Goal: Transaction & Acquisition: Purchase product/service

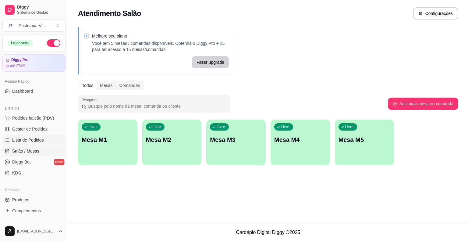
click at [37, 138] on span "Lista de Pedidos" at bounding box center [28, 140] width 32 height 6
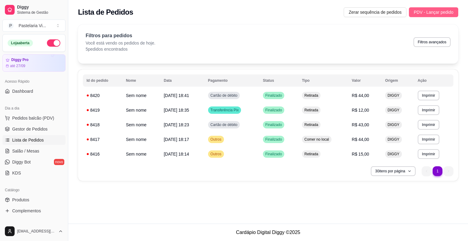
click at [433, 14] on span "PDV - Lançar pedido" at bounding box center [434, 12] width 40 height 7
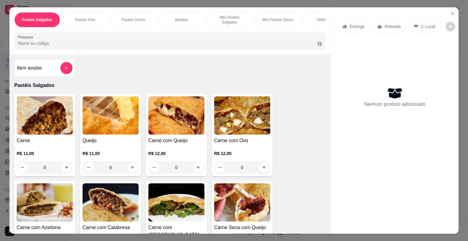
click at [124, 106] on img at bounding box center [111, 115] width 56 height 38
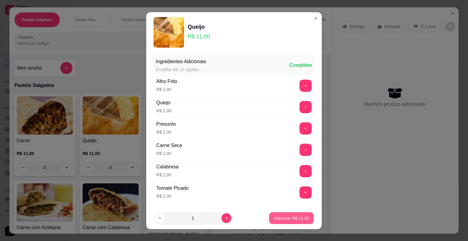
click at [276, 214] on button "Adicionar R$ 11,00" at bounding box center [291, 218] width 45 height 12
type input "1"
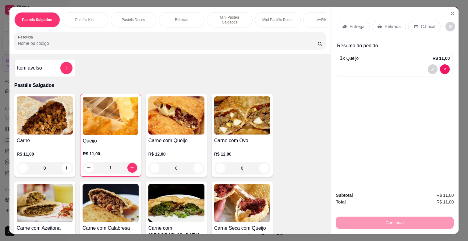
click at [423, 24] on p "C.Local" at bounding box center [428, 26] width 14 height 6
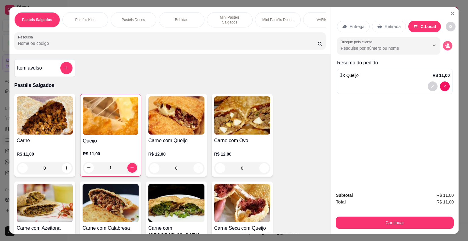
click at [446, 46] on icon "decrease-product-quantity" at bounding box center [448, 47] width 4 height 2
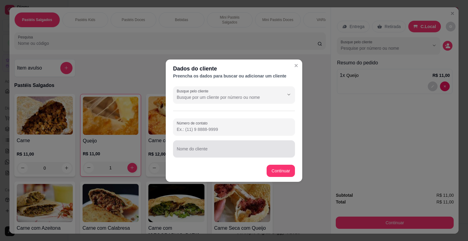
click at [228, 151] on input "Nome do cliente" at bounding box center [234, 151] width 115 height 6
type input "GGG"
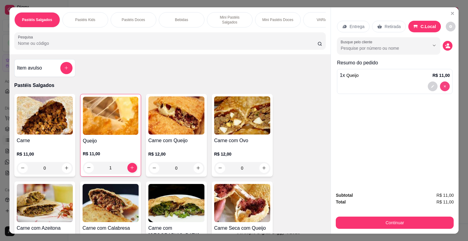
type input "0"
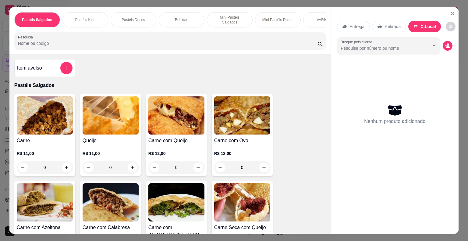
scroll to position [61, 0]
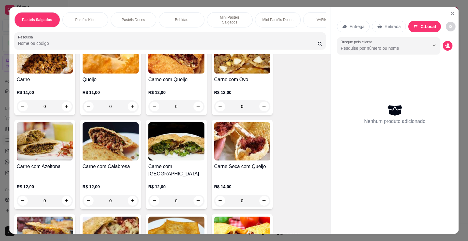
click at [196, 105] on div "0" at bounding box center [176, 106] width 56 height 12
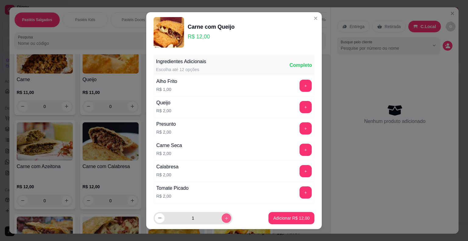
click at [221, 216] on button "increase-product-quantity" at bounding box center [225, 217] width 9 height 9
click at [224, 216] on icon "increase-product-quantity" at bounding box center [226, 217] width 5 height 5
type input "3"
click at [288, 221] on button "Adicionar R$ 36,00" at bounding box center [291, 218] width 46 height 12
type input "3"
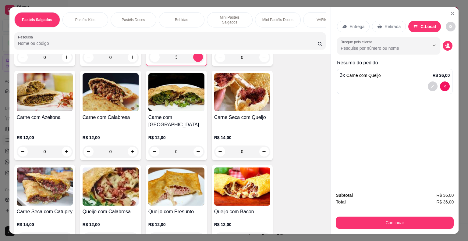
scroll to position [122, 0]
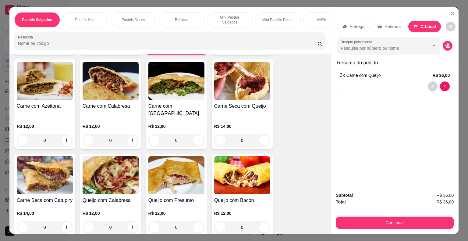
click at [236, 183] on img at bounding box center [242, 175] width 56 height 38
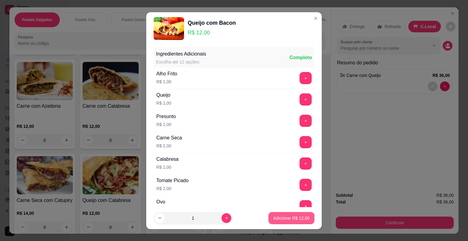
click at [299, 220] on p "Adicionar R$ 12,00" at bounding box center [291, 218] width 36 height 6
type input "1"
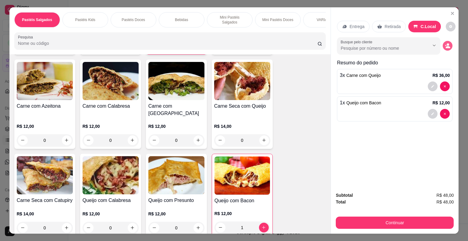
click at [445, 43] on icon "decrease-product-quantity" at bounding box center [447, 45] width 5 height 5
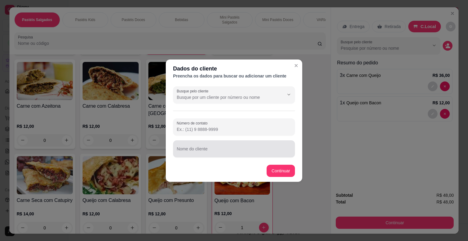
click at [209, 148] on input "Nome do cliente" at bounding box center [234, 151] width 115 height 6
type input "[PERSON_NAME] ( WHATSAP)"
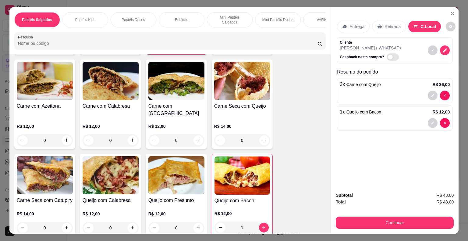
click at [395, 26] on p "Retirada" at bounding box center [392, 26] width 16 height 6
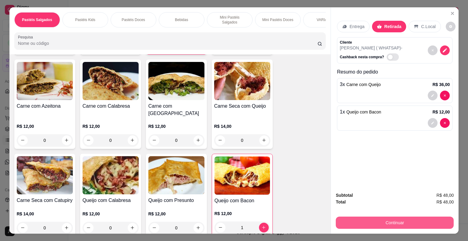
click at [383, 221] on button "Continuar" at bounding box center [395, 222] width 118 height 12
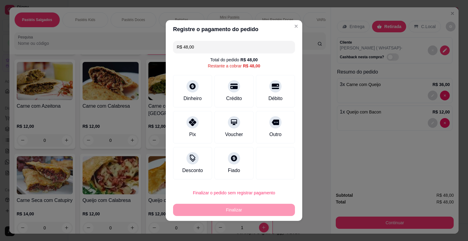
drag, startPoint x: 274, startPoint y: 121, endPoint x: 255, endPoint y: 168, distance: 50.3
click at [273, 121] on icon at bounding box center [275, 121] width 7 height 7
type input "R$ 0,00"
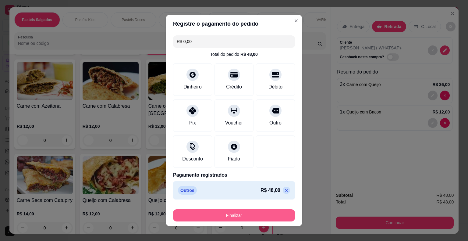
click at [241, 216] on button "Finalizar" at bounding box center [234, 215] width 122 height 12
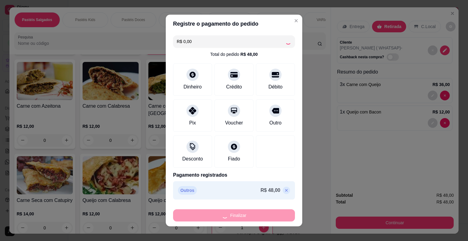
type input "0"
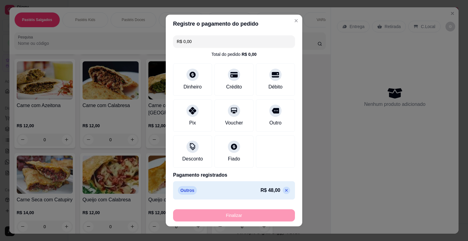
type input "-R$ 48,00"
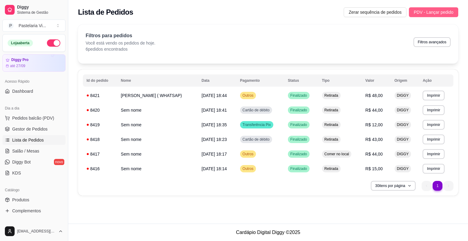
click at [424, 10] on span "PDV - Lançar pedido" at bounding box center [434, 12] width 40 height 7
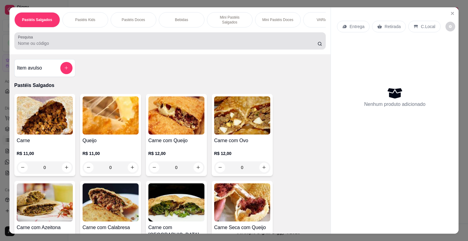
click at [102, 40] on input "Pesquisa" at bounding box center [167, 43] width 299 height 6
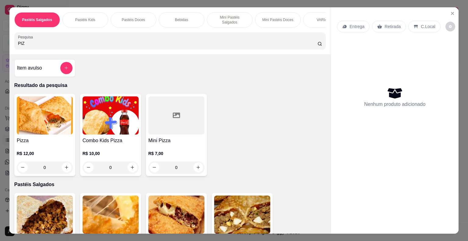
type input "PIZ"
click at [62, 166] on div "0" at bounding box center [45, 167] width 56 height 12
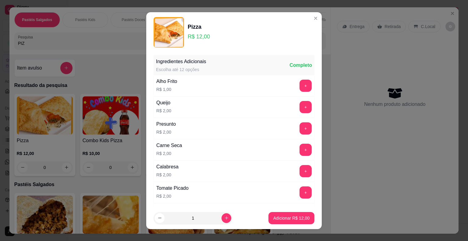
scroll to position [183, 0]
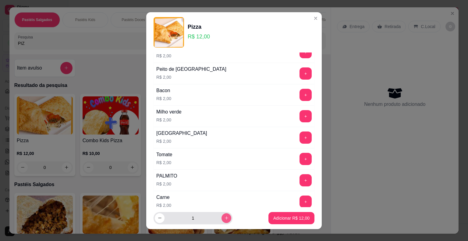
click at [221, 215] on button "increase-product-quantity" at bounding box center [226, 218] width 10 height 10
click at [224, 216] on icon "increase-product-quantity" at bounding box center [226, 217] width 5 height 5
type input "3"
click at [289, 217] on p "Adicionar R$ 36,00" at bounding box center [291, 218] width 36 height 6
type input "3"
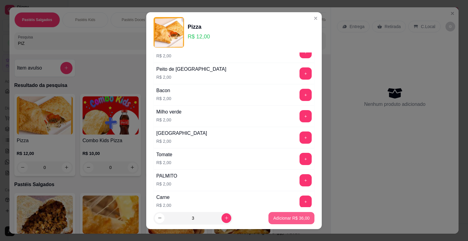
type input "3"
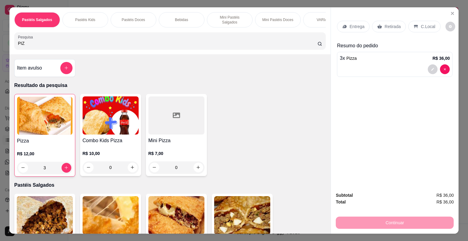
drag, startPoint x: 24, startPoint y: 43, endPoint x: 0, endPoint y: 45, distance: 24.2
click at [0, 45] on div "Pastéis Salgados Pastéis Kids Pastéis Doces Bebidas Mini Pastéis Salgados Mini …" at bounding box center [234, 120] width 468 height 241
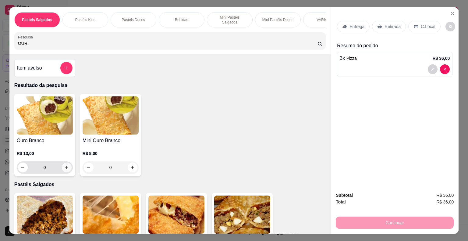
type input "OUR"
click at [66, 165] on icon "increase-product-quantity" at bounding box center [66, 167] width 5 height 5
type input "1"
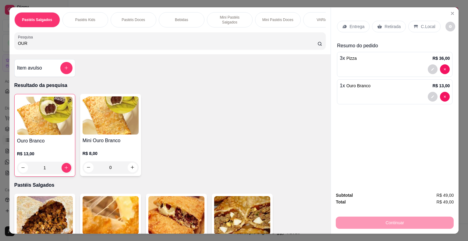
click at [390, 23] on p "Retirada" at bounding box center [392, 26] width 16 height 6
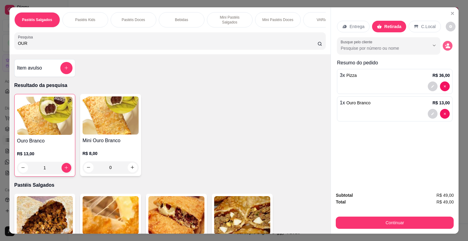
click at [445, 47] on button "decrease-product-quantity" at bounding box center [448, 46] width 10 height 10
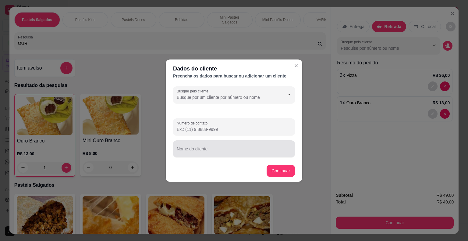
click at [223, 143] on div at bounding box center [234, 149] width 115 height 12
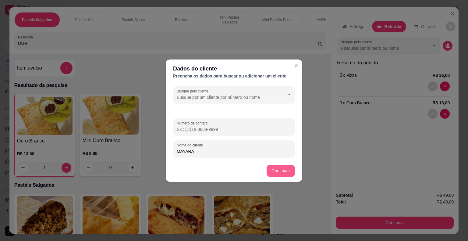
type input "MAYARA"
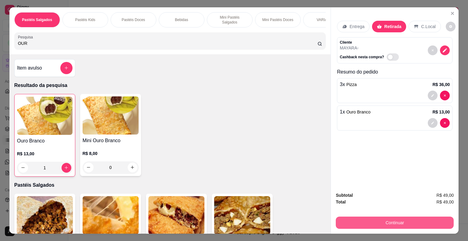
click at [408, 221] on button "Continuar" at bounding box center [395, 222] width 118 height 12
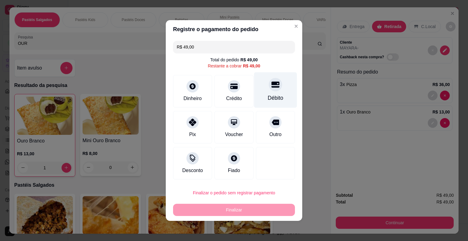
click at [269, 91] on div "Débito" at bounding box center [275, 90] width 43 height 36
type input "R$ 0,00"
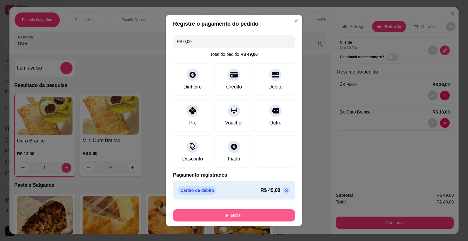
click at [236, 216] on button "Finalizar" at bounding box center [234, 215] width 122 height 12
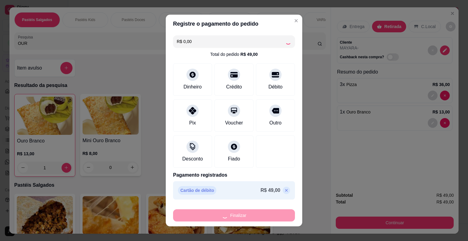
type input "0"
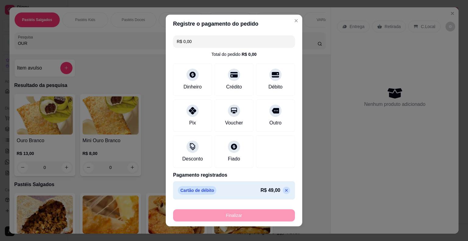
type input "-R$ 49,00"
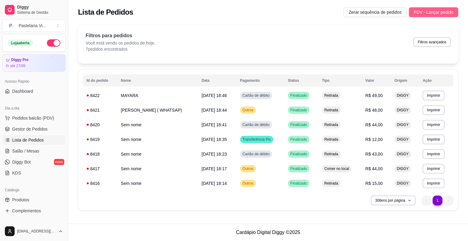
click at [431, 12] on span "PDV - Lançar pedido" at bounding box center [434, 12] width 40 height 7
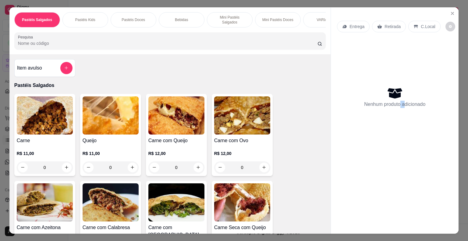
drag, startPoint x: 350, startPoint y: 42, endPoint x: 366, endPoint y: 194, distance: 152.5
click at [398, 177] on div "Entrega Retirada C.Local Nenhum produto adicionado" at bounding box center [395, 115] width 128 height 217
click at [352, 106] on div "Nenhum produto adicionado" at bounding box center [394, 96] width 115 height 119
click at [154, 40] on input "Pesquisa" at bounding box center [167, 43] width 299 height 6
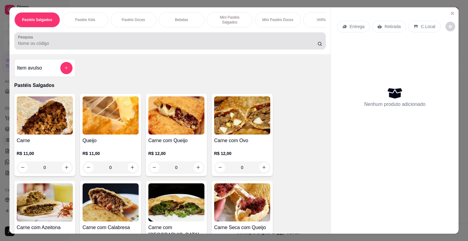
click at [63, 36] on div at bounding box center [170, 41] width 304 height 12
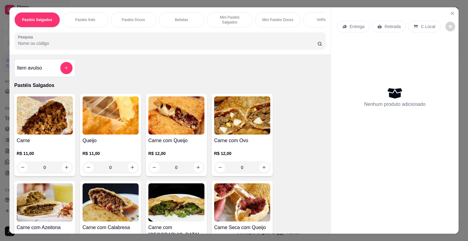
click at [49, 132] on div "Carne R$ 11,00 0" at bounding box center [44, 135] width 61 height 82
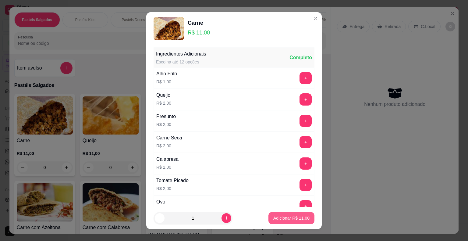
click at [276, 216] on p "Adicionar R$ 11,00" at bounding box center [291, 218] width 36 height 6
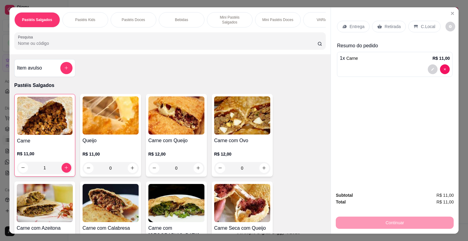
type input "1"
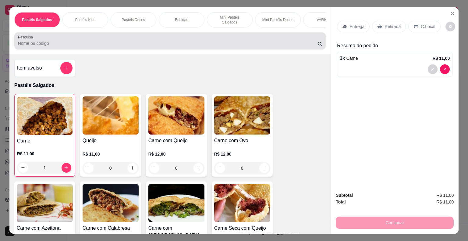
click at [52, 37] on div at bounding box center [170, 41] width 304 height 12
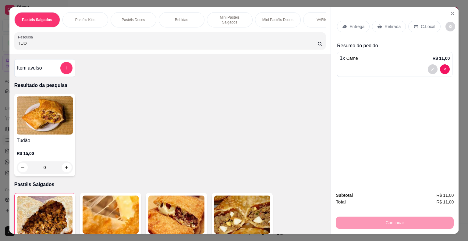
type input "TUD"
click at [50, 140] on h4 "Tudão" at bounding box center [45, 140] width 56 height 7
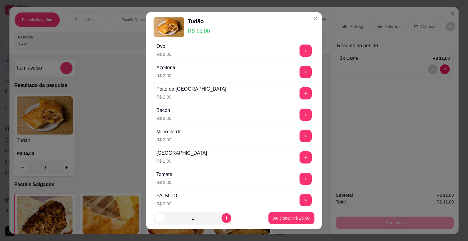
scroll to position [284, 0]
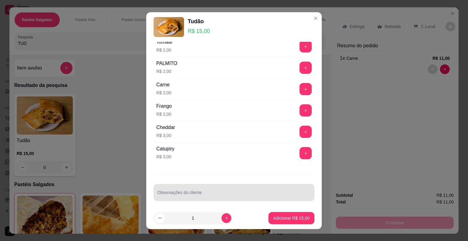
drag, startPoint x: 172, startPoint y: 190, endPoint x: 169, endPoint y: 191, distance: 3.4
click at [171, 192] on input "Observações do cliente" at bounding box center [234, 195] width 154 height 6
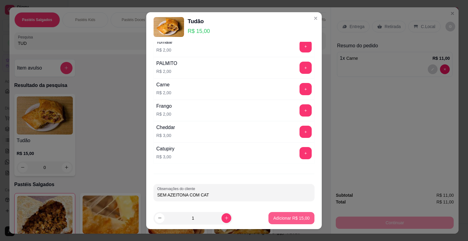
type input "SEM AZEITONA COM CAT"
click at [280, 217] on p "Adicionar R$ 15,00" at bounding box center [291, 218] width 35 height 6
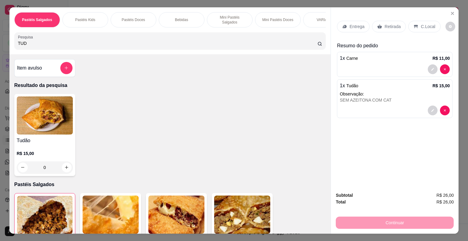
drag, startPoint x: 29, startPoint y: 40, endPoint x: 0, endPoint y: 42, distance: 29.3
click at [0, 42] on div "Pastéis Salgados Pastéis Kids Pastéis Doces Bebidas Mini Pastéis Salgados Mini …" at bounding box center [234, 120] width 468 height 241
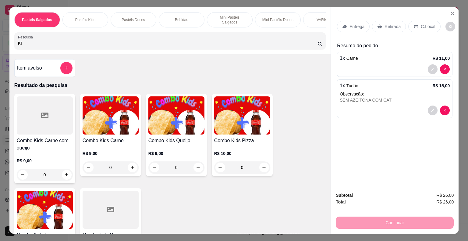
type input "K"
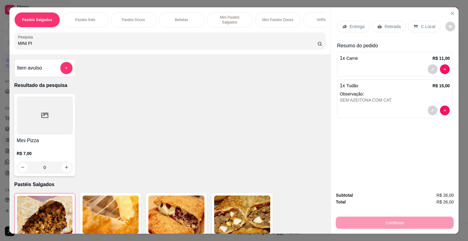
type input "MINI PI"
click at [30, 117] on div at bounding box center [45, 115] width 56 height 38
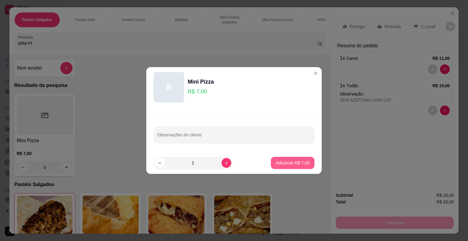
click at [276, 161] on p "Adicionar R$ 7,00" at bounding box center [293, 163] width 34 height 6
type input "1"
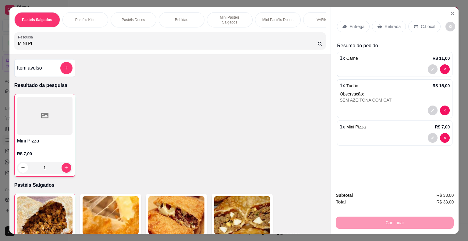
drag, startPoint x: 380, startPoint y: 25, endPoint x: 409, endPoint y: 30, distance: 29.7
click at [381, 25] on div "Retirada" at bounding box center [389, 27] width 34 height 12
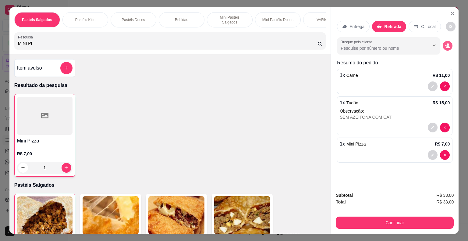
click at [447, 43] on circle "decrease-product-quantity" at bounding box center [448, 44] width 2 height 2
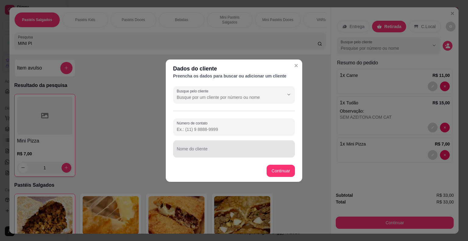
drag, startPoint x: 220, startPoint y: 155, endPoint x: 216, endPoint y: 157, distance: 4.1
click at [218, 156] on div "Nome do cliente" at bounding box center [234, 148] width 122 height 17
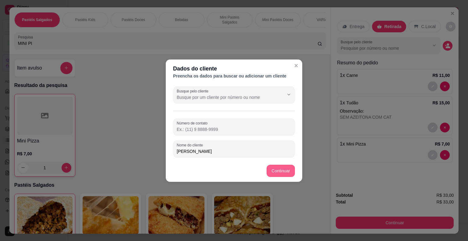
type input "[PERSON_NAME]"
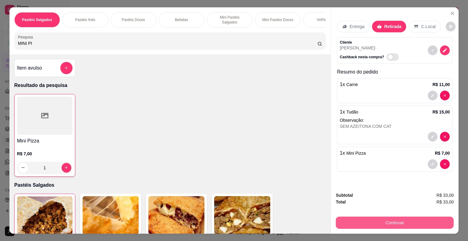
click at [346, 222] on button "Continuar" at bounding box center [395, 222] width 118 height 12
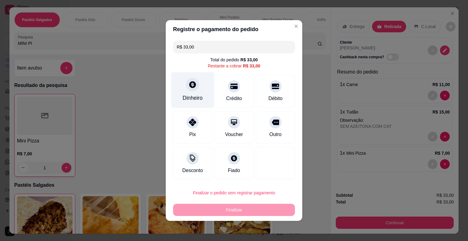
click at [199, 93] on div "Dinheiro" at bounding box center [192, 90] width 43 height 36
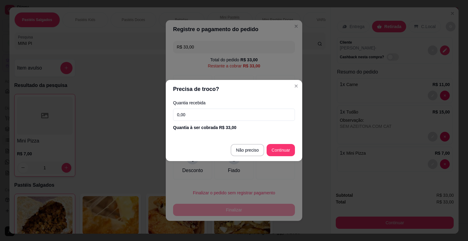
click at [193, 114] on input "0,00" at bounding box center [234, 114] width 122 height 12
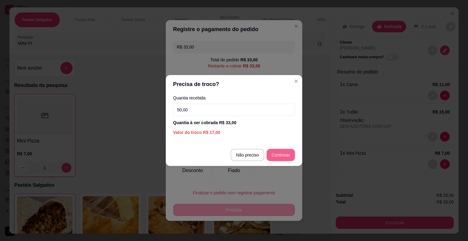
type input "50,00"
type input "R$ 0,00"
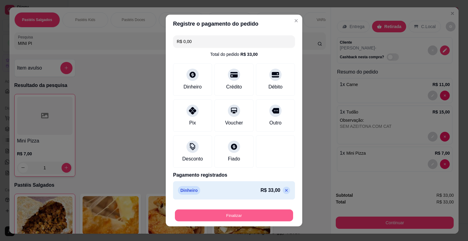
click at [252, 214] on button "Finalizar" at bounding box center [234, 215] width 118 height 12
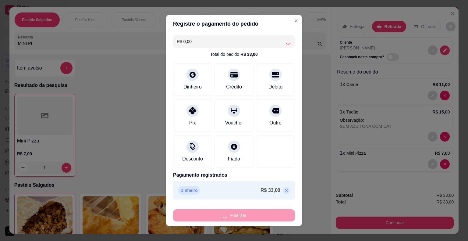
type input "0"
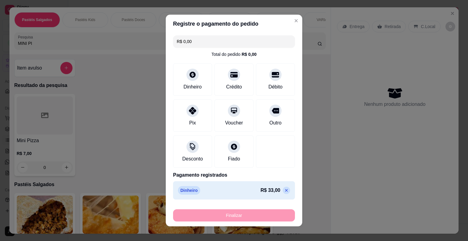
type input "-R$ 33,00"
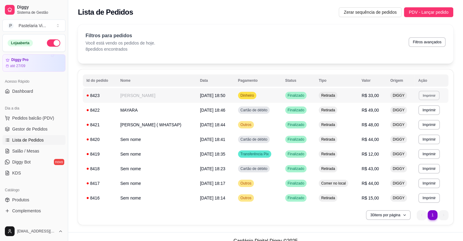
click at [426, 96] on button "Imprimir" at bounding box center [429, 94] width 21 height 9
click at [417, 117] on button "IMPRESSORA" at bounding box center [416, 116] width 43 height 9
click at [429, 139] on tbody "**********" at bounding box center [266, 146] width 366 height 117
click at [423, 94] on button "Imprimir" at bounding box center [430, 95] width 22 height 10
click at [409, 115] on button "IMPRESSORA" at bounding box center [416, 117] width 44 height 10
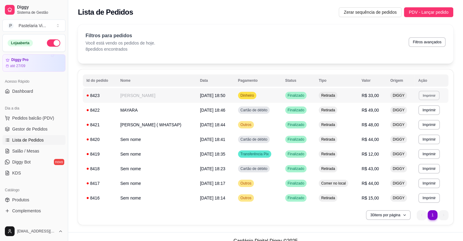
click at [429, 96] on button "Imprimir" at bounding box center [429, 94] width 21 height 9
click at [414, 117] on button "IMPRESSORA" at bounding box center [416, 116] width 43 height 9
click at [428, 95] on button "Imprimir" at bounding box center [430, 95] width 22 height 10
click at [422, 115] on button "IMPRESSORA" at bounding box center [416, 117] width 44 height 10
click at [425, 97] on button "Imprimir" at bounding box center [429, 94] width 21 height 9
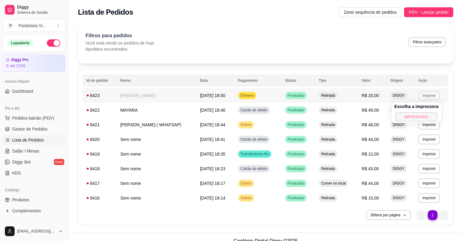
click at [418, 118] on button "IMPRESSORA" at bounding box center [416, 116] width 43 height 9
click at [415, 10] on span "PDV - Lançar pedido" at bounding box center [429, 12] width 40 height 7
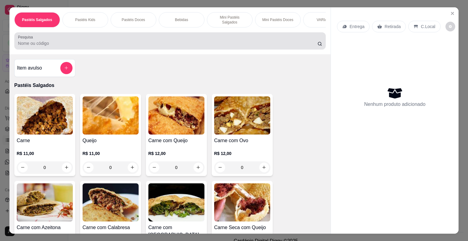
click at [91, 40] on input "Pesquisa" at bounding box center [167, 43] width 299 height 6
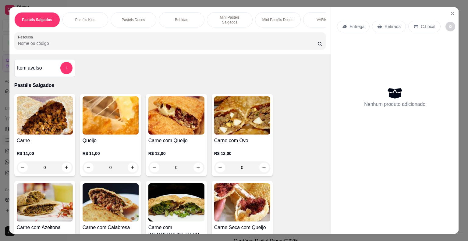
click at [105, 116] on img at bounding box center [111, 115] width 56 height 38
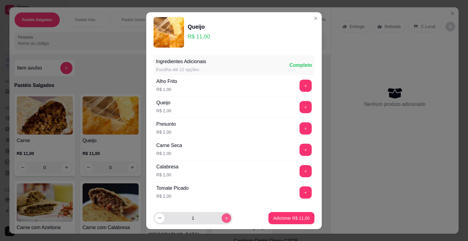
click at [224, 217] on icon "increase-product-quantity" at bounding box center [226, 217] width 5 height 5
type input "3"
click at [268, 217] on button "Adicionar R$ 33,00" at bounding box center [291, 218] width 46 height 12
type input "3"
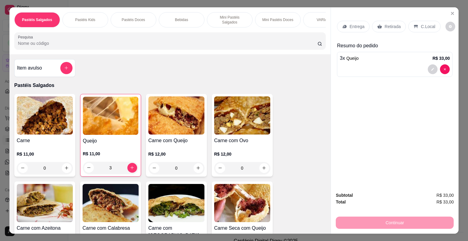
click at [73, 40] on input "Pesquisa" at bounding box center [167, 43] width 299 height 6
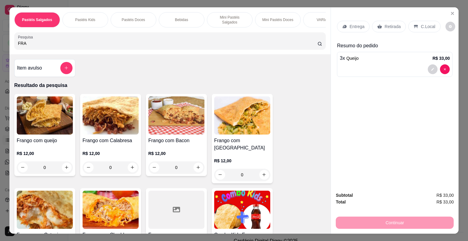
type input "FRA"
click at [41, 193] on img at bounding box center [45, 209] width 56 height 38
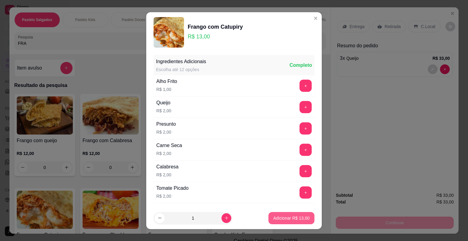
click at [275, 215] on p "Adicionar R$ 13,00" at bounding box center [291, 218] width 36 height 6
type input "1"
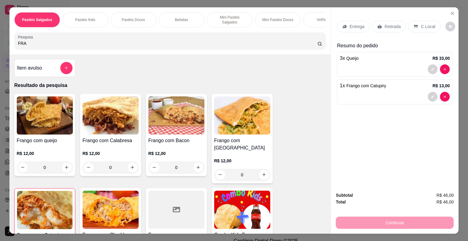
drag, startPoint x: 15, startPoint y: 45, endPoint x: 9, endPoint y: 38, distance: 9.1
click at [11, 45] on div "Pastéis Salgados Pastéis Kids Pastéis Doces Bebidas Mini Pastéis Salgados Mini …" at bounding box center [169, 30] width 321 height 47
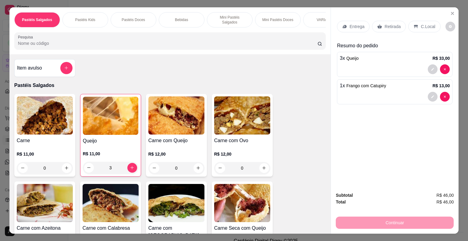
click at [52, 132] on div "Carne R$ 11,00 0" at bounding box center [44, 135] width 61 height 83
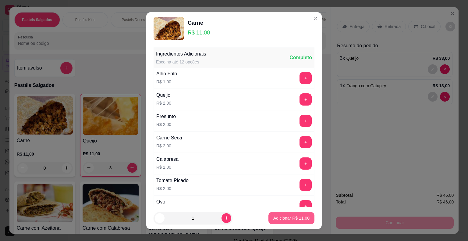
click at [277, 216] on p "Adicionar R$ 11,00" at bounding box center [291, 218] width 36 height 6
type input "1"
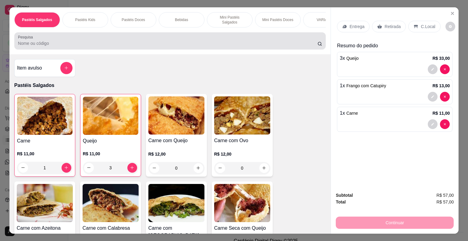
click at [33, 40] on input "Pesquisa" at bounding box center [167, 43] width 299 height 6
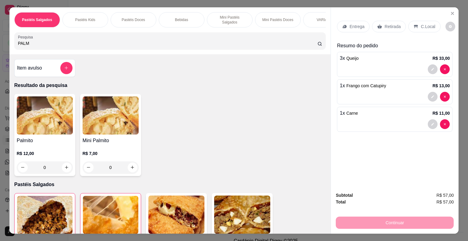
type input "PALM"
click at [26, 124] on img at bounding box center [45, 115] width 56 height 38
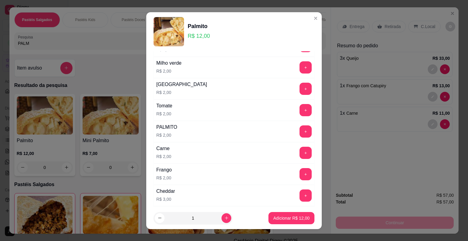
scroll to position [244, 0]
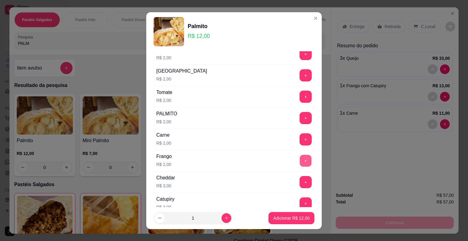
click at [300, 158] on button "+" at bounding box center [306, 160] width 12 height 12
click at [277, 216] on p "Adicionar R$ 14,00" at bounding box center [291, 218] width 36 height 6
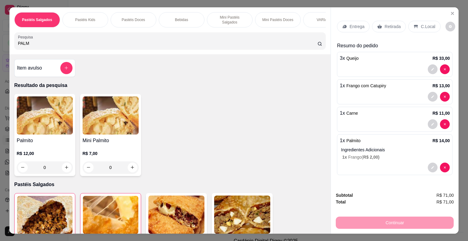
drag, startPoint x: 30, startPoint y: 40, endPoint x: 0, endPoint y: 51, distance: 32.4
click at [0, 51] on div "Pastéis Salgados Pastéis Kids Pastéis Doces Bebidas Mini Pastéis Salgados Mini …" at bounding box center [234, 120] width 468 height 241
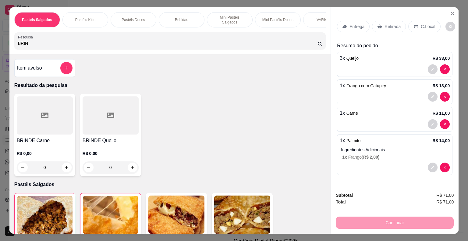
type input "BRIN"
click at [97, 119] on div at bounding box center [111, 115] width 56 height 38
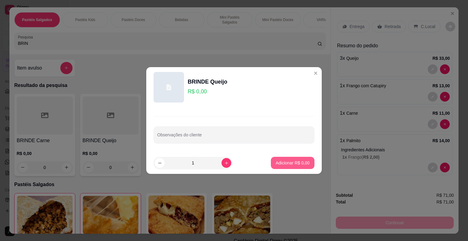
click at [295, 160] on p "Adicionar R$ 0,00" at bounding box center [293, 163] width 34 height 6
type input "1"
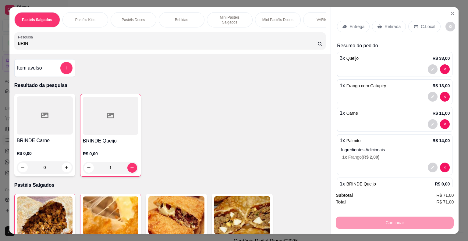
click at [388, 23] on p "Retirada" at bounding box center [392, 26] width 16 height 6
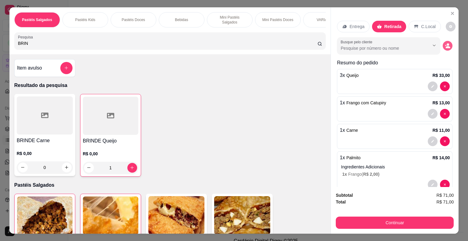
click at [445, 43] on icon "decrease-product-quantity" at bounding box center [447, 45] width 5 height 5
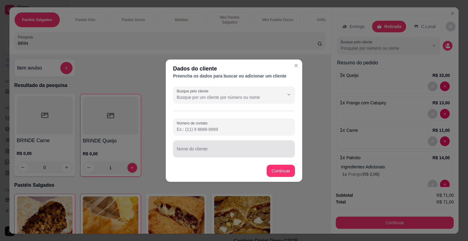
click at [221, 148] on input "Nome do cliente" at bounding box center [234, 151] width 115 height 6
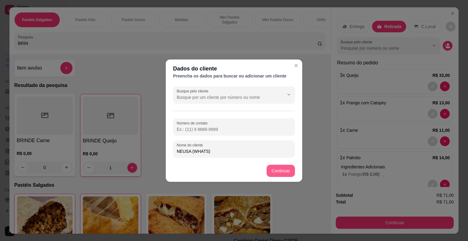
type input "NEUSA (WHATS)"
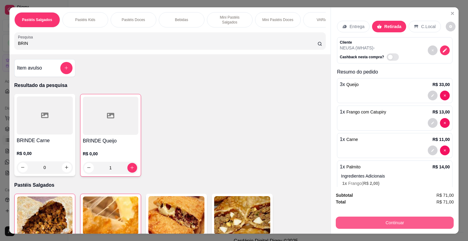
click at [344, 219] on button "Continuar" at bounding box center [395, 222] width 118 height 12
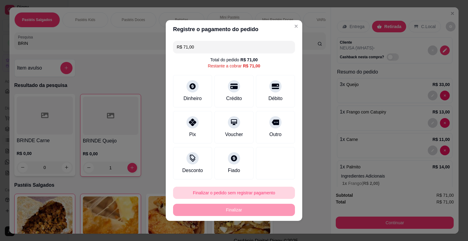
click at [247, 193] on button "Finalizar o pedido sem registrar pagamento" at bounding box center [234, 192] width 122 height 12
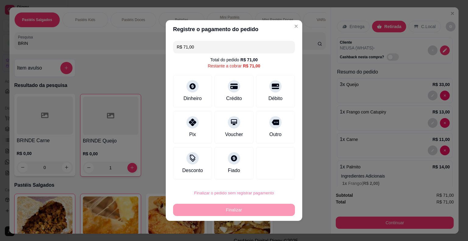
click at [268, 172] on button "Confirmar" at bounding box center [271, 174] width 23 height 9
type input "0"
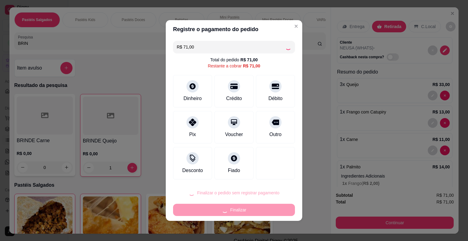
type input "0"
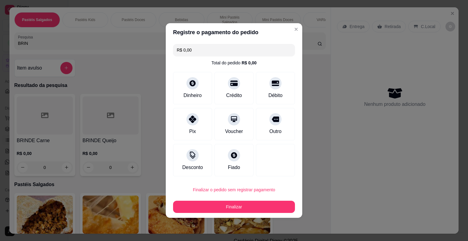
type input "R$ 0,00"
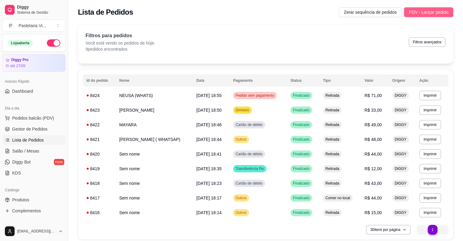
click at [414, 12] on span "PDV - Lançar pedido" at bounding box center [429, 12] width 40 height 7
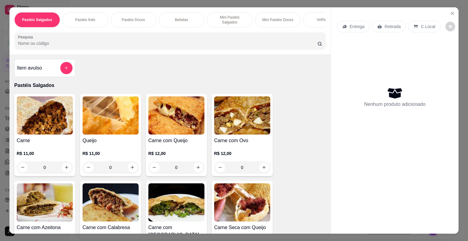
drag, startPoint x: 182, startPoint y: 39, endPoint x: 178, endPoint y: 38, distance: 4.7
click at [182, 40] on input "Pesquisa" at bounding box center [167, 43] width 299 height 6
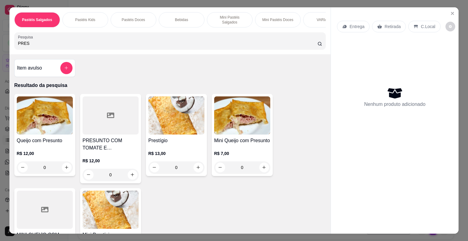
type input "PRES"
click at [45, 137] on h4 "Queijo com Presunto" at bounding box center [45, 140] width 56 height 7
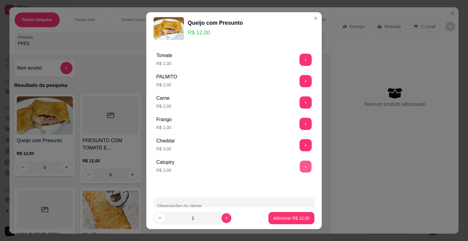
click at [300, 162] on button "+" at bounding box center [306, 166] width 12 height 12
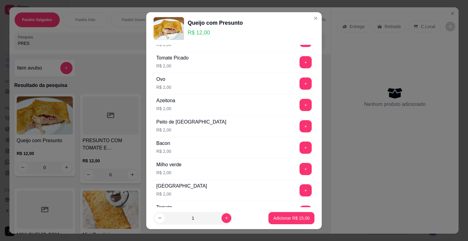
scroll to position [122, 0]
click at [299, 144] on button "+" at bounding box center [305, 148] width 12 height 12
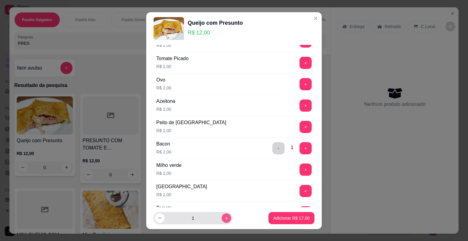
click at [221, 215] on button "increase-product-quantity" at bounding box center [225, 217] width 9 height 9
type input "2"
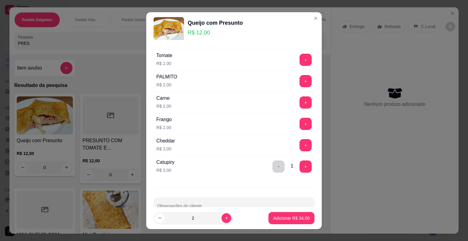
scroll to position [287, 0]
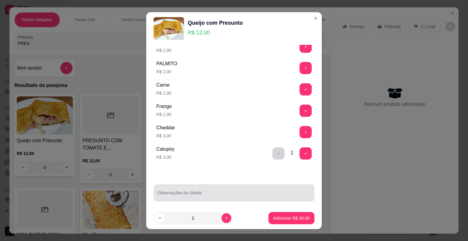
click at [189, 187] on div at bounding box center [234, 192] width 154 height 12
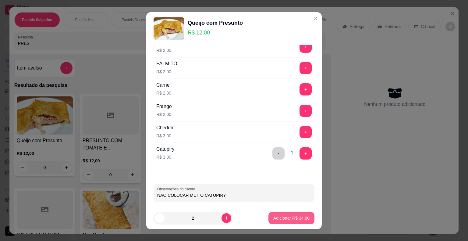
type input "NAO COLOCAR MUITO CATUPIRY"
click at [273, 219] on p "Adicionar R$ 34,00" at bounding box center [291, 218] width 36 height 6
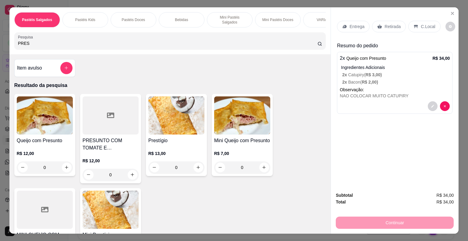
click at [50, 132] on div "Queijo com Presunto R$ 12,00 0" at bounding box center [44, 135] width 61 height 82
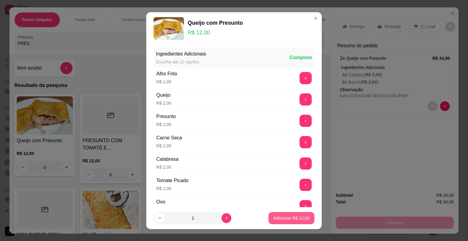
click at [273, 214] on button "Adicionar R$ 12,00" at bounding box center [291, 218] width 46 height 12
type input "1"
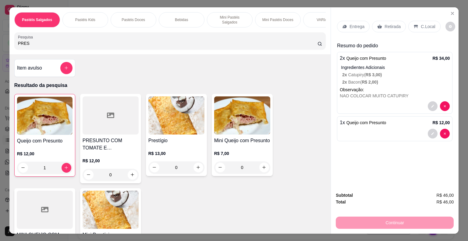
drag, startPoint x: 4, startPoint y: 47, endPoint x: 6, endPoint y: 33, distance: 14.0
click at [4, 47] on div "Pastéis Salgados Pastéis Kids Pastéis Doces Bebidas Mini Pastéis Salgados Mini …" at bounding box center [234, 120] width 468 height 241
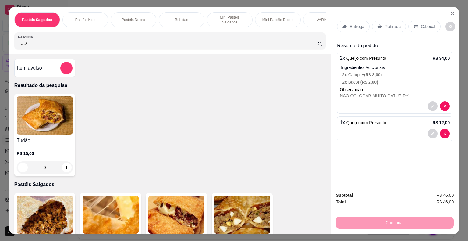
type input "TUD"
click at [46, 115] on img at bounding box center [45, 115] width 56 height 38
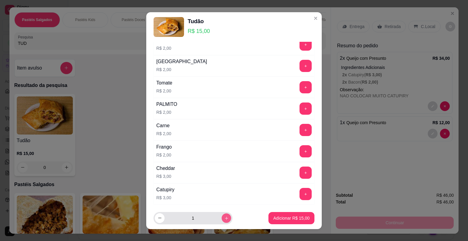
click at [224, 216] on icon "increase-product-quantity" at bounding box center [226, 217] width 5 height 5
type input "2"
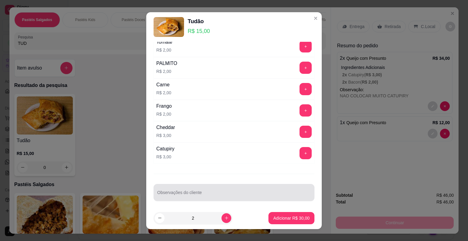
scroll to position [7, 0]
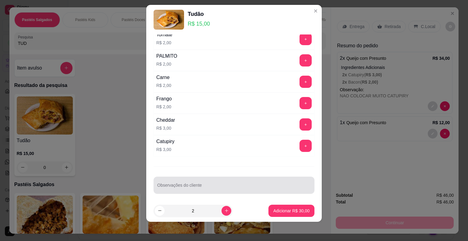
click at [171, 190] on div "Observações do cliente" at bounding box center [234, 184] width 161 height 17
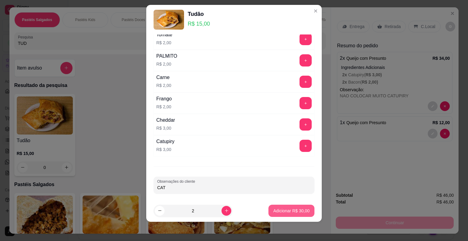
type input "CAT"
click at [274, 207] on p "Adicionar R$ 30,00" at bounding box center [291, 210] width 35 height 6
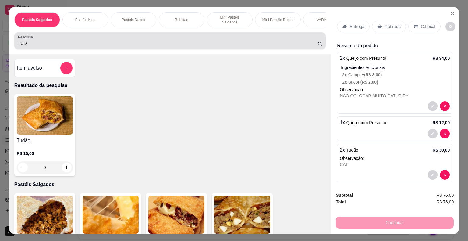
click at [0, 43] on div "Pastéis Salgados Pastéis Kids Pastéis Doces Bebidas Mini Pastéis Salgados Mini …" at bounding box center [234, 120] width 468 height 241
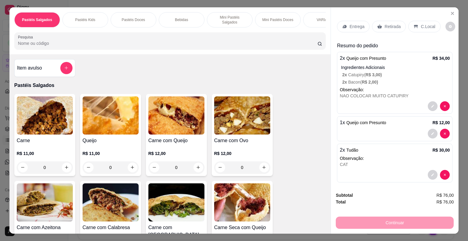
click at [173, 189] on img at bounding box center [176, 202] width 56 height 38
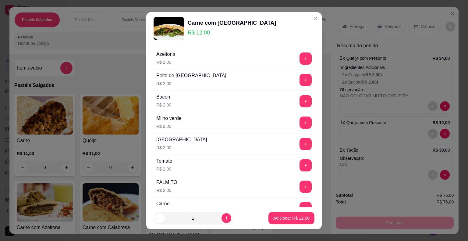
scroll to position [183, 0]
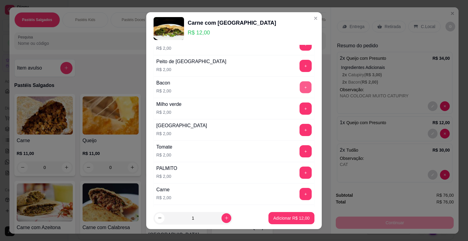
click at [300, 86] on button "+" at bounding box center [306, 87] width 12 height 12
click at [274, 217] on p "Adicionar R$ 14,00" at bounding box center [291, 218] width 35 height 6
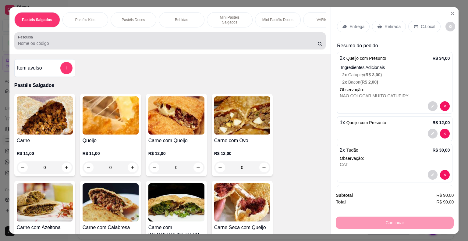
click at [135, 35] on div at bounding box center [170, 41] width 304 height 12
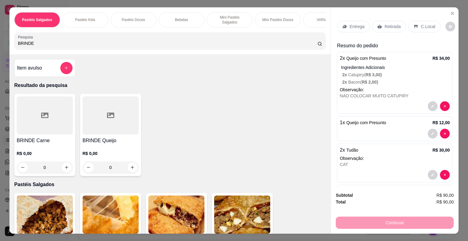
type input "BRINDE"
click at [105, 139] on h4 "BRINDE Queijo" at bounding box center [111, 140] width 56 height 7
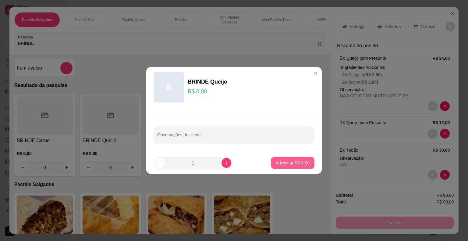
click at [289, 164] on p "Adicionar R$ 0,00" at bounding box center [293, 163] width 34 height 6
type input "1"
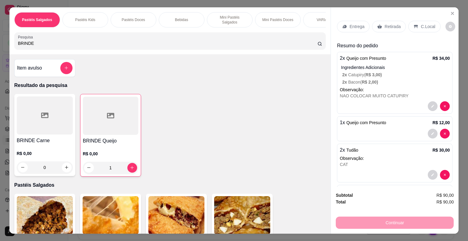
click at [386, 25] on p "Retirada" at bounding box center [392, 26] width 16 height 6
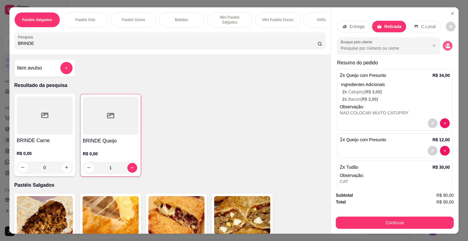
click at [447, 43] on circle "decrease-product-quantity" at bounding box center [448, 44] width 2 height 2
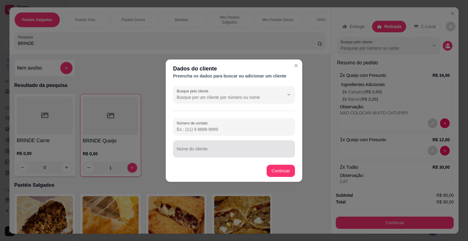
click at [189, 152] on input "Nome do cliente" at bounding box center [234, 151] width 115 height 6
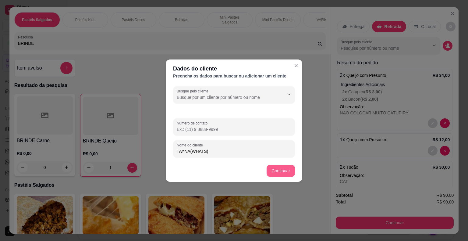
type input "TAYNA(WHATS)"
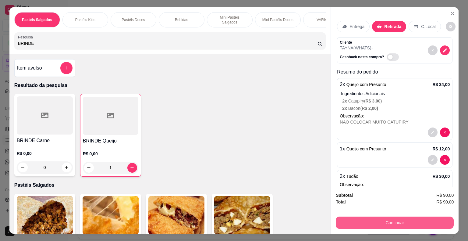
click at [356, 220] on button "Continuar" at bounding box center [395, 222] width 118 height 12
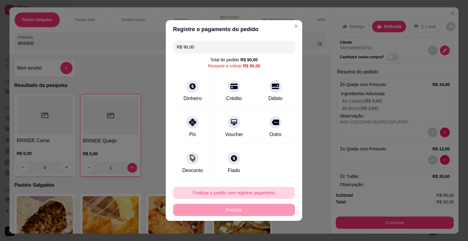
click at [258, 192] on button "Finalizar o pedido sem registrar pagamento" at bounding box center [234, 192] width 122 height 12
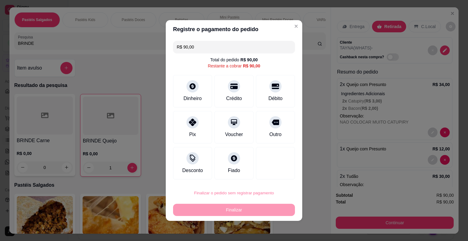
click at [269, 175] on button "Confirmar" at bounding box center [271, 175] width 23 height 9
type input "0"
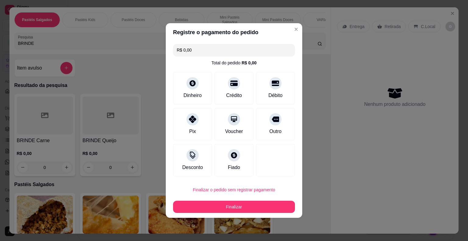
type input "R$ 0,00"
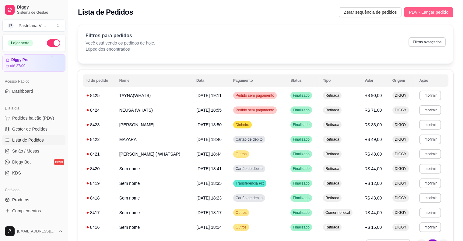
click at [430, 11] on span "PDV - Lançar pedido" at bounding box center [429, 12] width 40 height 7
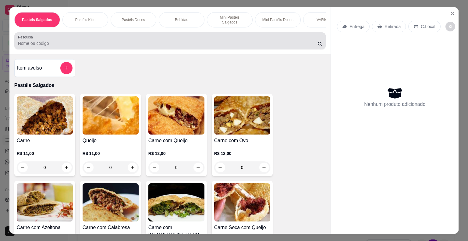
click at [51, 41] on input "Pesquisa" at bounding box center [167, 43] width 299 height 6
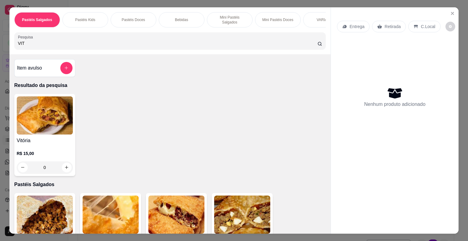
type input "VIT"
click at [27, 125] on img at bounding box center [45, 115] width 56 height 38
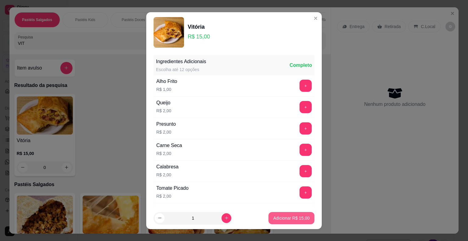
click at [273, 218] on p "Adicionar R$ 15,00" at bounding box center [291, 218] width 36 height 6
type input "1"
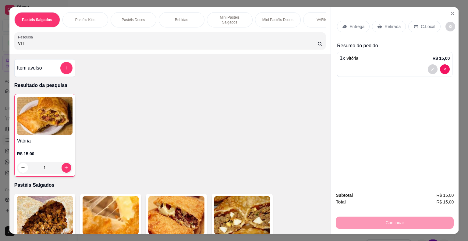
drag, startPoint x: 14, startPoint y: 43, endPoint x: 3, endPoint y: 48, distance: 11.7
click at [0, 46] on div "Pastéis Salgados Pastéis Kids Pastéis Doces Bebidas Mini Pastéis Salgados Mini …" at bounding box center [234, 120] width 468 height 241
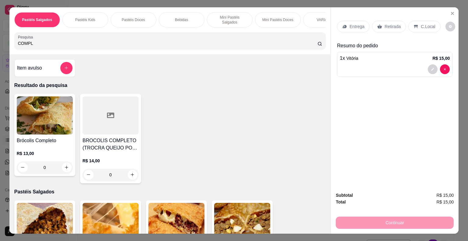
type input "COMPL"
click at [42, 121] on img at bounding box center [45, 115] width 56 height 38
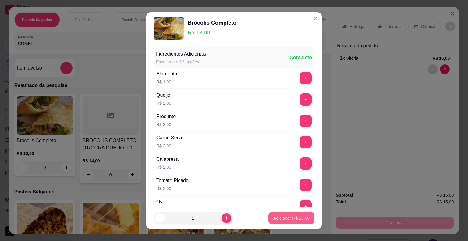
click at [273, 215] on p "Adicionar R$ 13,00" at bounding box center [291, 218] width 36 height 6
type input "1"
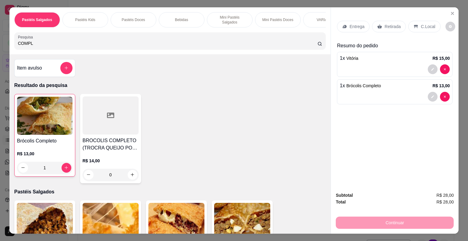
drag, startPoint x: 14, startPoint y: 42, endPoint x: 0, endPoint y: 43, distance: 14.0
click at [0, 43] on div "Pastéis Salgados Pastéis Kids Pastéis Doces Bebidas Mini Pastéis Salgados Mini …" at bounding box center [234, 120] width 468 height 241
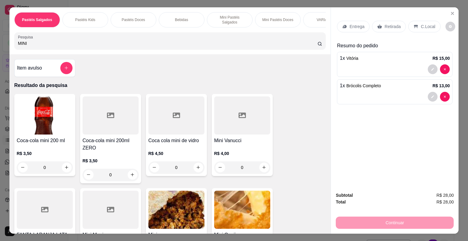
scroll to position [61, 0]
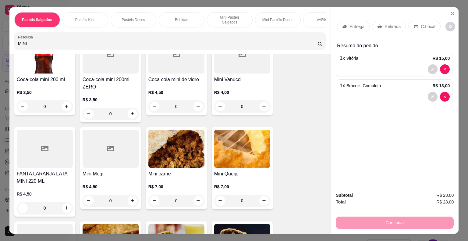
type input "MINI"
click at [173, 161] on img at bounding box center [176, 148] width 56 height 38
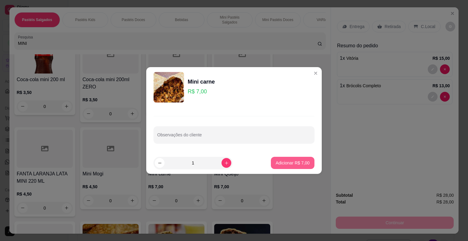
click at [276, 162] on p "Adicionar R$ 7,00" at bounding box center [293, 163] width 34 height 6
type input "1"
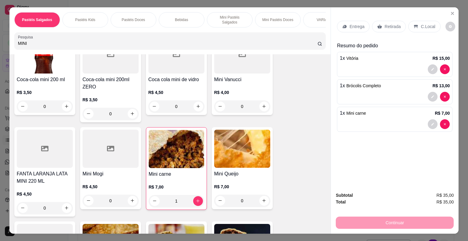
drag, startPoint x: 29, startPoint y: 39, endPoint x: 0, endPoint y: 42, distance: 29.4
click at [0, 42] on div "Pastéis Salgados Pastéis Kids Pastéis Doces Bebidas Mini Pastéis Salgados Mini …" at bounding box center [234, 120] width 468 height 241
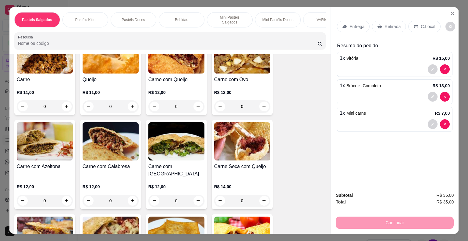
click at [375, 88] on div "1 x Brócolis Completo R$ 13,00" at bounding box center [394, 91] width 115 height 25
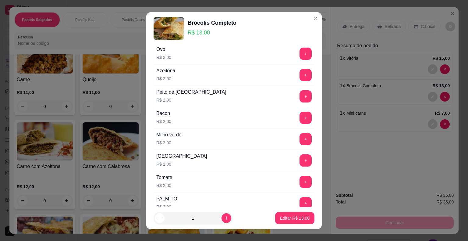
scroll to position [287, 0]
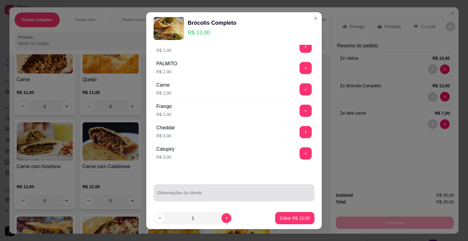
click at [182, 192] on input "Observações do cliente" at bounding box center [234, 195] width 154 height 6
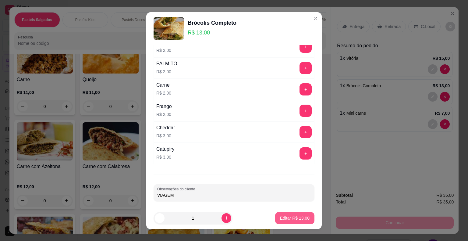
type input "VIAGEM"
click at [282, 216] on p "Editar R$ 13,00" at bounding box center [295, 218] width 30 height 6
type input "0"
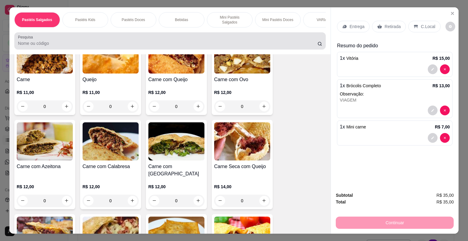
click at [34, 40] on input "Pesquisa" at bounding box center [167, 43] width 299 height 6
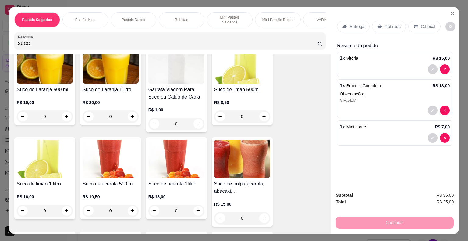
scroll to position [0, 0]
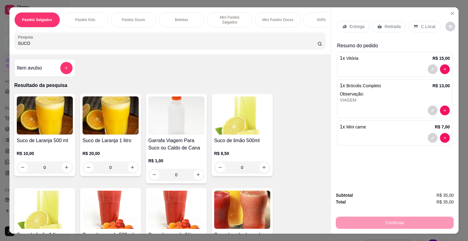
type input "SUCO"
click at [48, 137] on h4 "Suco de Laranja 500 ml" at bounding box center [45, 140] width 56 height 7
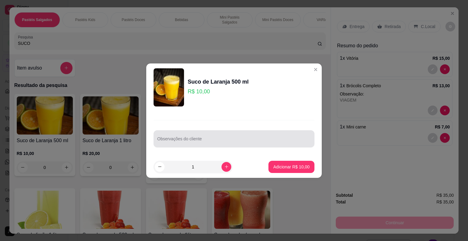
click at [175, 140] on input "Observações do cliente" at bounding box center [234, 141] width 154 height 6
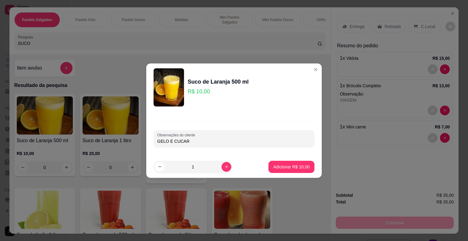
click at [172, 143] on input "GELO E CUCAR" at bounding box center [234, 141] width 154 height 6
type input "GELO E ACUCAR"
click at [290, 166] on p "Adicionar R$ 10,00" at bounding box center [291, 167] width 35 height 6
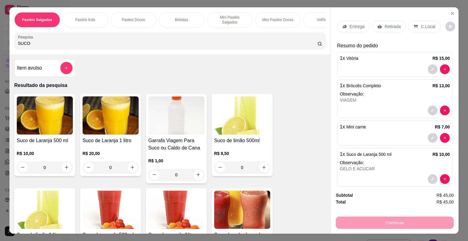
drag, startPoint x: 415, startPoint y: 25, endPoint x: 424, endPoint y: 30, distance: 9.8
click at [415, 25] on div "C.Local" at bounding box center [424, 27] width 32 height 12
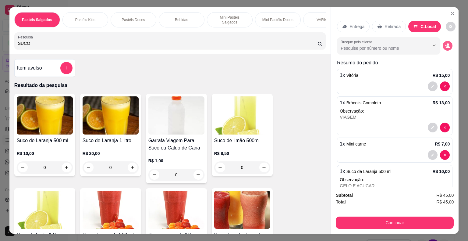
click at [446, 46] on icon "decrease-product-quantity" at bounding box center [448, 47] width 5 height 2
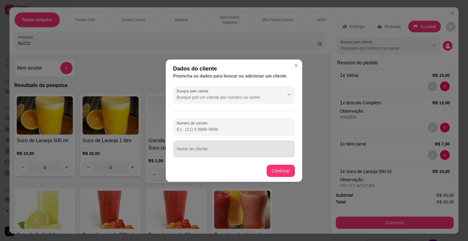
click at [247, 155] on div "Nome do cliente" at bounding box center [234, 148] width 122 height 17
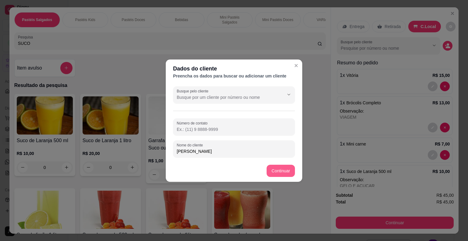
type input "[PERSON_NAME]"
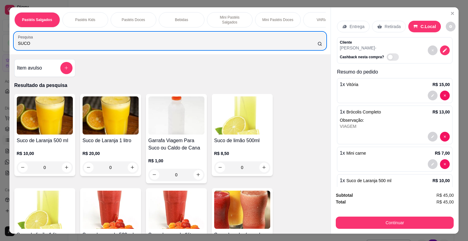
drag, startPoint x: 27, startPoint y: 37, endPoint x: 0, endPoint y: 45, distance: 27.9
click at [0, 45] on div "Pastéis Salgados Pastéis Kids Pastéis Doces Bebidas Mini Pastéis Salgados Mini …" at bounding box center [234, 120] width 468 height 241
click at [355, 220] on button "Continuar" at bounding box center [395, 222] width 118 height 12
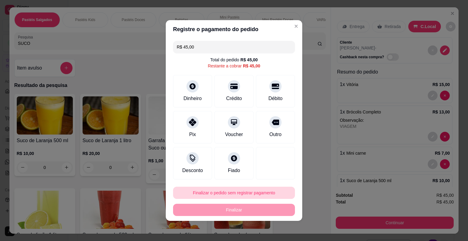
click at [263, 194] on button "Finalizar o pedido sem registrar pagamento" at bounding box center [234, 192] width 122 height 12
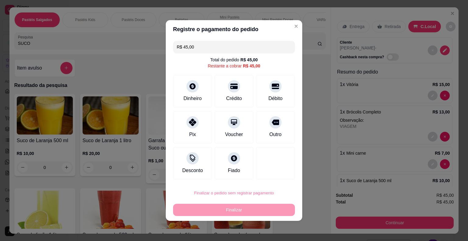
click at [272, 175] on button "Confirmar" at bounding box center [271, 175] width 22 height 9
type input "0"
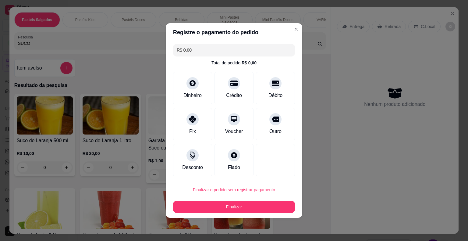
type input "R$ 0,00"
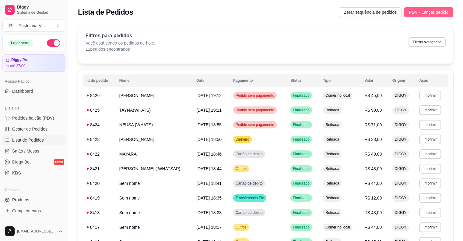
click at [429, 12] on span "PDV - Lançar pedido" at bounding box center [429, 12] width 40 height 7
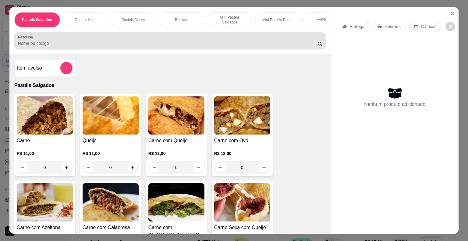
click at [126, 40] on input "Pesquisa" at bounding box center [167, 43] width 299 height 6
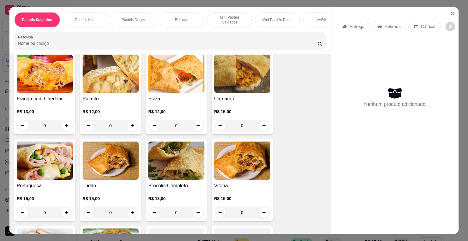
scroll to position [537, 0]
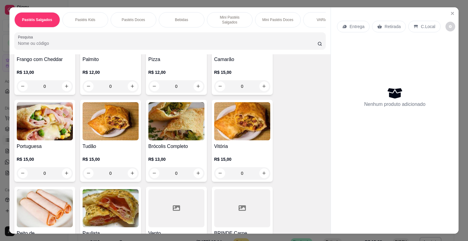
click at [198, 167] on div "0" at bounding box center [176, 173] width 56 height 12
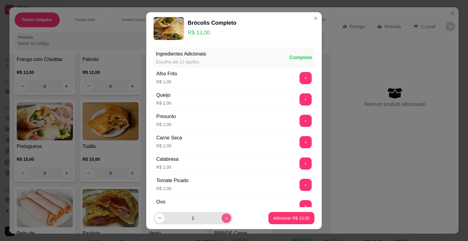
click at [224, 220] on icon "increase-product-quantity" at bounding box center [226, 217] width 5 height 5
type input "2"
click at [273, 218] on p "Adicionar R$ 26,00" at bounding box center [291, 218] width 36 height 6
type input "2"
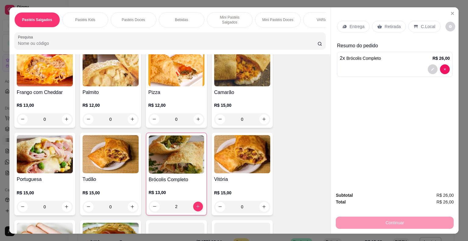
scroll to position [543, 0]
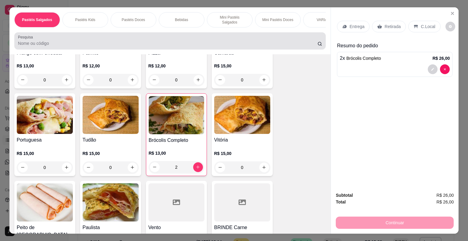
click at [82, 41] on input "Pesquisa" at bounding box center [167, 43] width 299 height 6
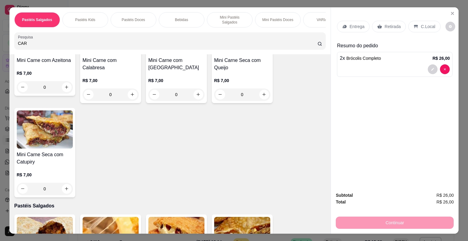
scroll to position [1200, 0]
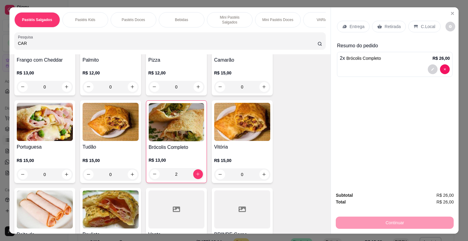
type input "CAR"
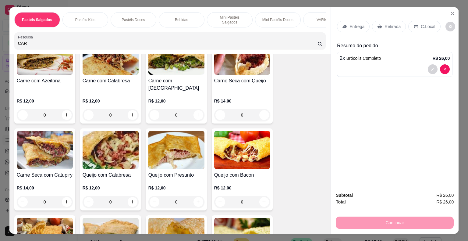
scroll to position [780, 0]
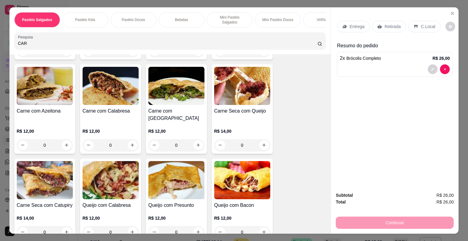
click at [263, 139] on div "0" at bounding box center [242, 145] width 56 height 12
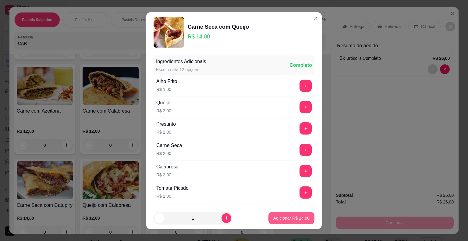
click at [277, 216] on p "Adicionar R$ 14,00" at bounding box center [291, 218] width 36 height 6
type input "1"
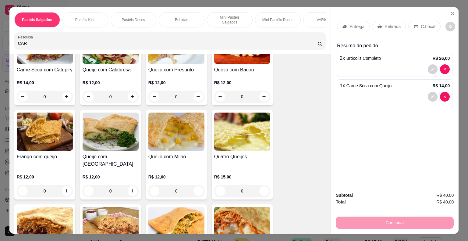
scroll to position [991, 0]
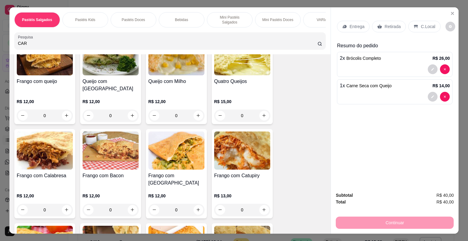
click at [261, 203] on div "0" at bounding box center [242, 209] width 56 height 12
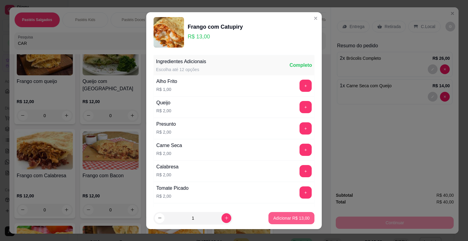
click at [286, 216] on p "Adicionar R$ 13,00" at bounding box center [291, 218] width 36 height 6
type input "1"
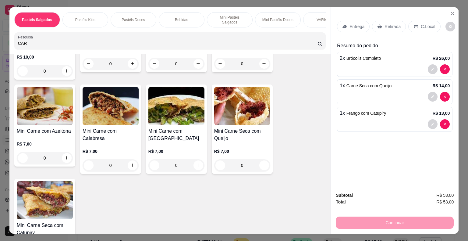
scroll to position [368, 0]
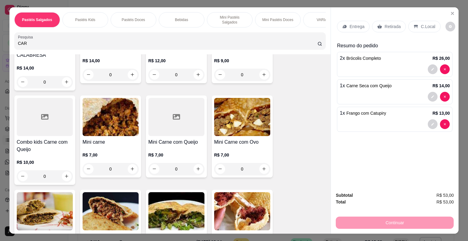
click at [146, 15] on div "Pastéis Doces" at bounding box center [134, 19] width 46 height 15
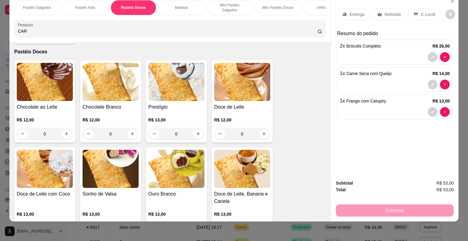
scroll to position [2266, 0]
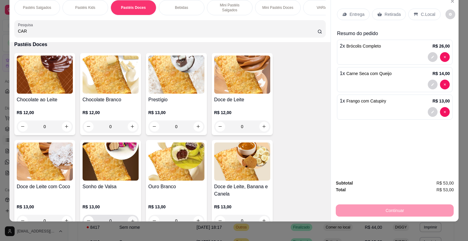
click at [130, 218] on icon "increase-product-quantity" at bounding box center [132, 220] width 5 height 5
type input "1"
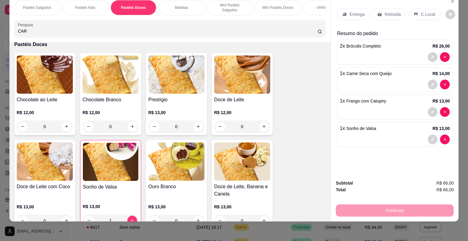
click at [388, 11] on p "Retirada" at bounding box center [392, 14] width 16 height 6
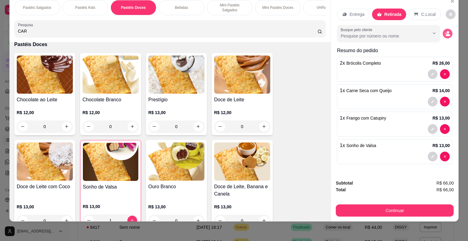
click at [446, 31] on icon "decrease-product-quantity" at bounding box center [447, 33] width 5 height 5
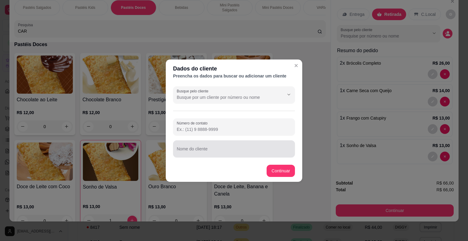
click at [198, 146] on div at bounding box center [234, 149] width 115 height 12
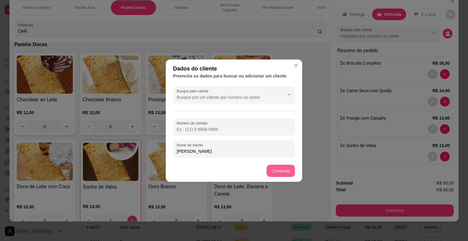
type input "[PERSON_NAME]"
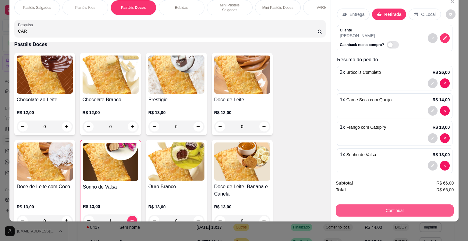
click at [383, 204] on button "Continuar" at bounding box center [395, 210] width 118 height 12
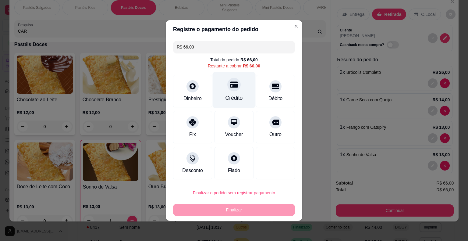
click at [233, 88] on icon at bounding box center [234, 84] width 8 height 8
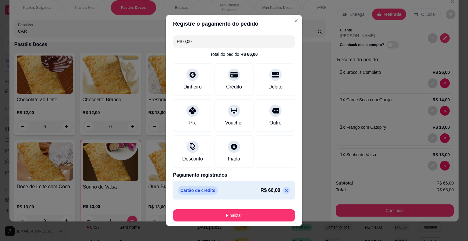
click at [284, 191] on icon at bounding box center [286, 190] width 5 height 5
type input "R$ 66,00"
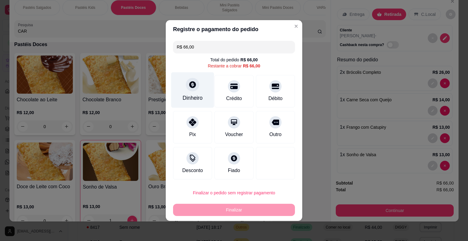
click at [190, 89] on div at bounding box center [192, 84] width 13 height 13
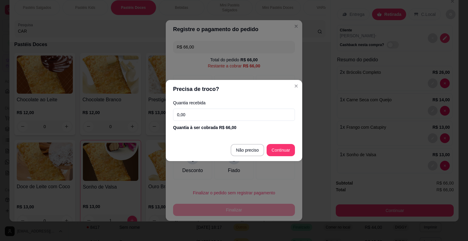
click at [203, 117] on input "0,00" at bounding box center [234, 114] width 122 height 12
type input "66,00"
type input "R$ 0,00"
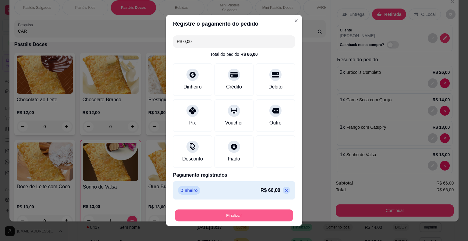
click at [241, 215] on button "Finalizar" at bounding box center [234, 215] width 118 height 12
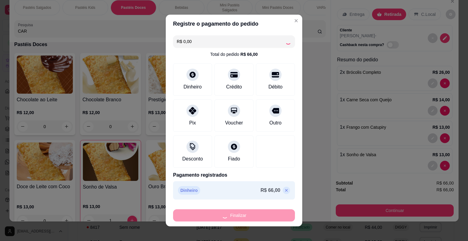
type input "0"
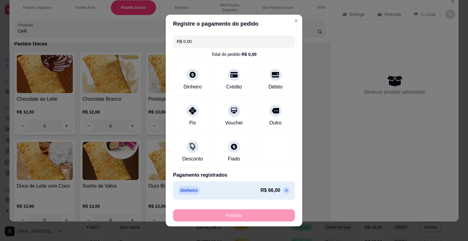
type input "-R$ 66,00"
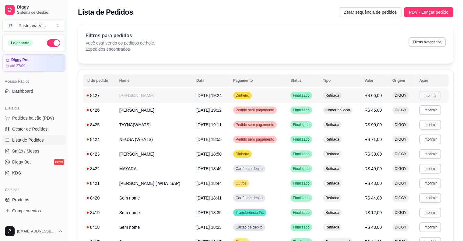
click at [433, 94] on button "Imprimir" at bounding box center [430, 94] width 21 height 9
click at [413, 118] on button "IMPRESSORA" at bounding box center [418, 117] width 44 height 10
click at [422, 11] on span "PDV - Lançar pedido" at bounding box center [429, 12] width 40 height 7
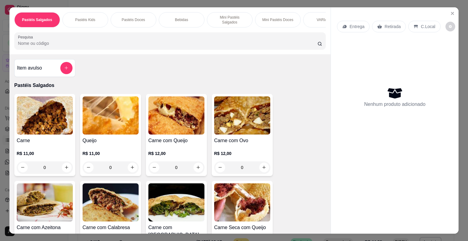
click at [160, 144] on div "R$ 12,00 0" at bounding box center [176, 158] width 56 height 29
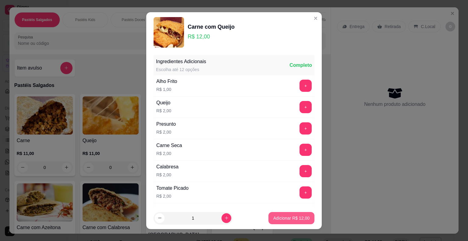
click at [276, 217] on p "Adicionar R$ 12,00" at bounding box center [291, 218] width 36 height 6
type input "1"
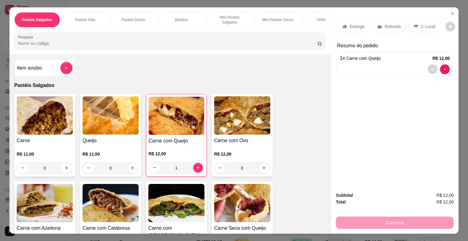
click at [113, 40] on input "Pesquisa" at bounding box center [167, 43] width 299 height 6
click at [116, 124] on img at bounding box center [111, 115] width 56 height 38
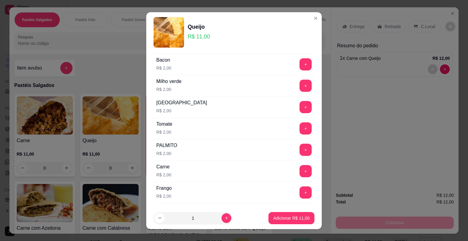
scroll to position [295, 0]
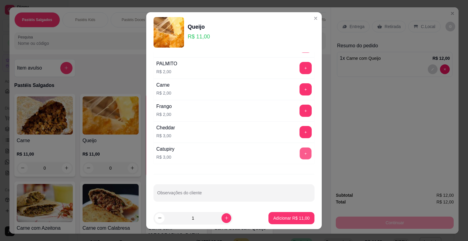
click at [300, 153] on button "+" at bounding box center [306, 153] width 12 height 12
click at [281, 214] on button "Adicionar R$ 14,00" at bounding box center [291, 218] width 45 height 12
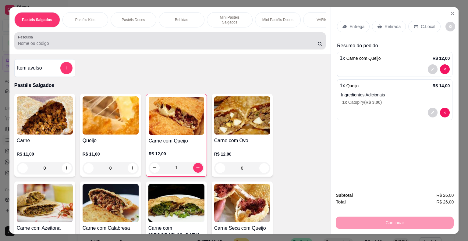
click at [53, 40] on input "Pesquisa" at bounding box center [167, 43] width 299 height 6
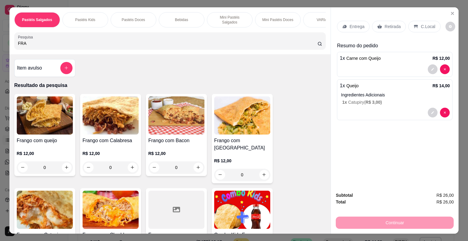
type input "FRA"
click at [42, 197] on img at bounding box center [45, 209] width 56 height 38
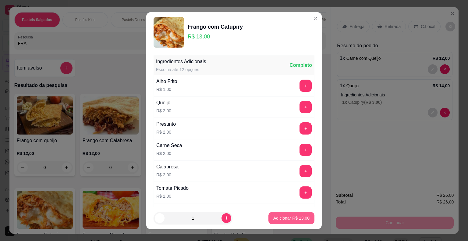
click at [280, 221] on button "Adicionar R$ 13,00" at bounding box center [291, 218] width 46 height 12
type input "1"
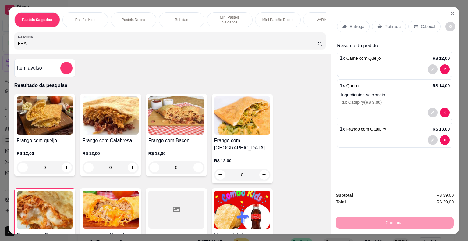
drag, startPoint x: 32, startPoint y: 39, endPoint x: 0, endPoint y: 46, distance: 33.0
click at [0, 46] on div "Pastéis Salgados Pastéis Kids Pastéis Doces Bebidas Mini Pastéis Salgados Mini …" at bounding box center [234, 120] width 468 height 241
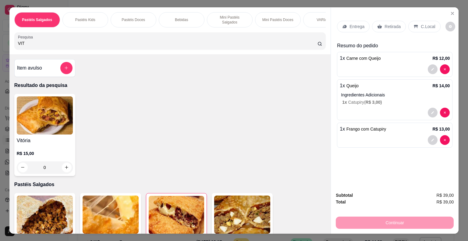
type input "VIT"
click at [55, 123] on img at bounding box center [45, 115] width 56 height 38
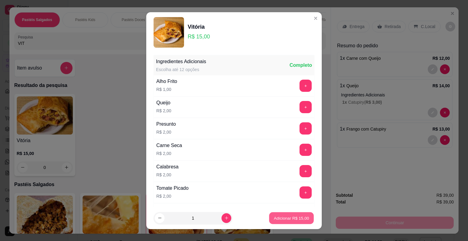
click at [274, 217] on p "Adicionar R$ 15,00" at bounding box center [291, 218] width 35 height 6
type input "1"
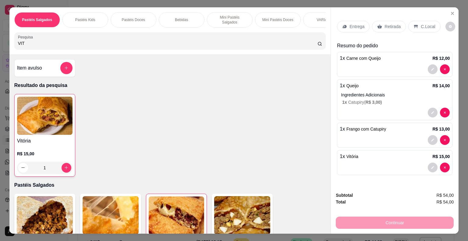
drag, startPoint x: 23, startPoint y: 38, endPoint x: 0, endPoint y: 45, distance: 24.2
click at [0, 45] on div "Pastéis Salgados Pastéis Kids Pastéis Doces Bebidas Mini Pastéis Salgados Mini …" at bounding box center [234, 120] width 468 height 241
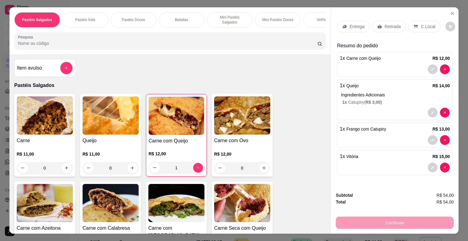
click at [99, 132] on div "Queijo R$ 11,00 0" at bounding box center [110, 135] width 61 height 83
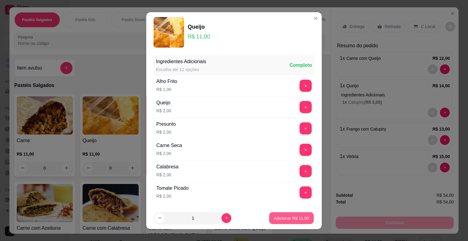
click at [274, 215] on p "Adicionar R$ 11,00" at bounding box center [291, 218] width 35 height 6
type input "1"
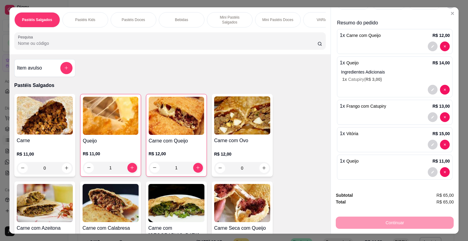
scroll to position [0, 0]
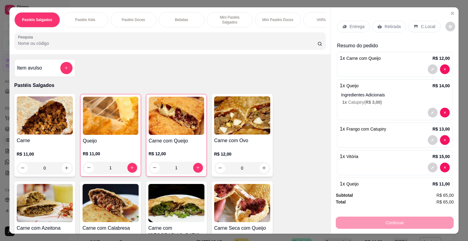
click at [379, 21] on div "Retirada" at bounding box center [389, 27] width 34 height 12
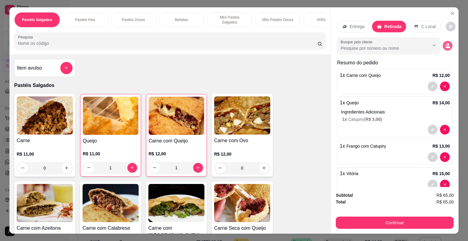
click at [445, 44] on icon "decrease-product-quantity" at bounding box center [447, 45] width 5 height 5
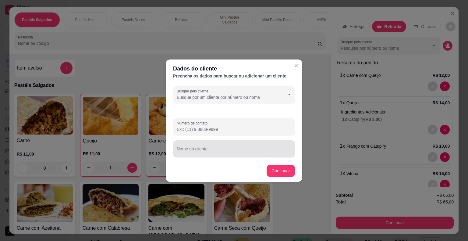
click at [212, 150] on input "Nome do cliente" at bounding box center [234, 151] width 115 height 6
type input "[PERSON_NAME] (WHATS )"
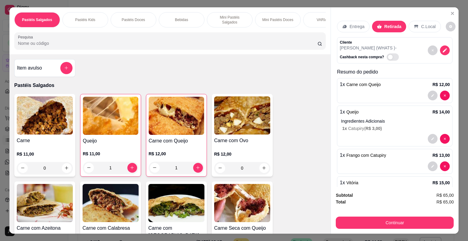
click at [345, 216] on button "Continuar" at bounding box center [395, 222] width 118 height 12
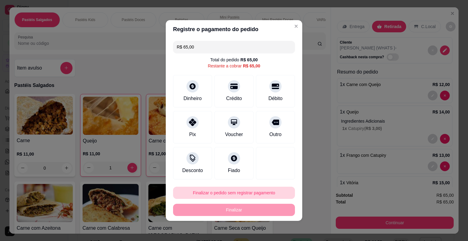
click at [245, 193] on button "Finalizar o pedido sem registrar pagamento" at bounding box center [234, 192] width 122 height 12
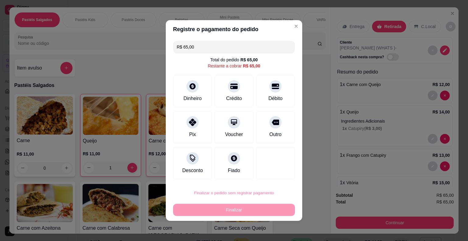
click at [272, 177] on button "Confirmar" at bounding box center [271, 175] width 23 height 9
type input "0"
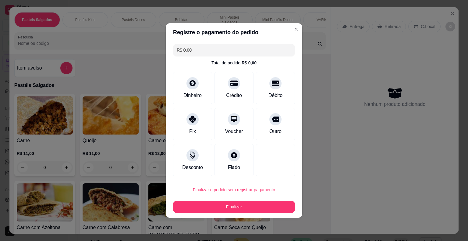
type input "R$ 0,00"
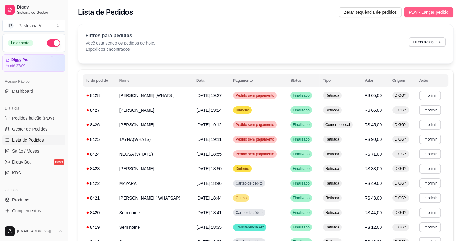
click at [422, 11] on span "PDV - Lançar pedido" at bounding box center [429, 12] width 40 height 7
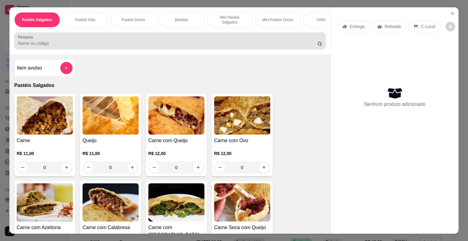
click at [59, 40] on input "Pesquisa" at bounding box center [167, 43] width 299 height 6
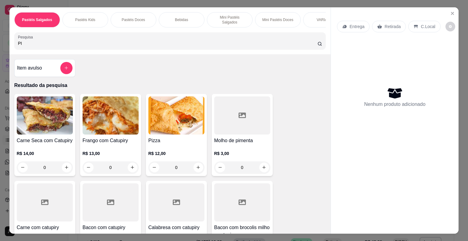
type input "PI"
click at [175, 126] on img at bounding box center [176, 115] width 56 height 38
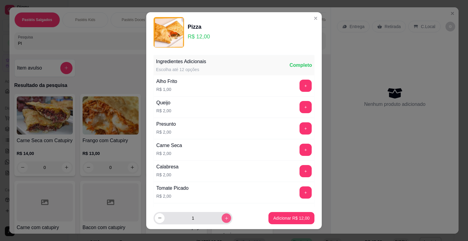
click at [224, 219] on icon "increase-product-quantity" at bounding box center [226, 217] width 5 height 5
type input "2"
click at [284, 221] on p "Adicionar R$ 24,00" at bounding box center [291, 218] width 36 height 6
type input "2"
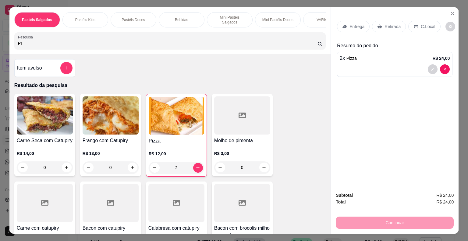
click at [111, 132] on div "Frango com Catupiry R$ 13,00 0" at bounding box center [110, 135] width 61 height 82
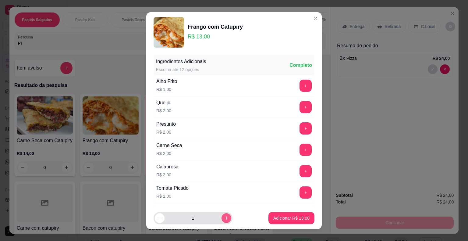
click at [224, 217] on icon "increase-product-quantity" at bounding box center [226, 217] width 5 height 5
type input "2"
click at [281, 217] on p "Adicionar R$ 26,00" at bounding box center [291, 218] width 36 height 6
type input "2"
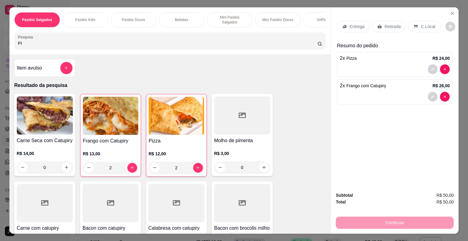
click at [380, 27] on div "Retirada" at bounding box center [389, 27] width 34 height 12
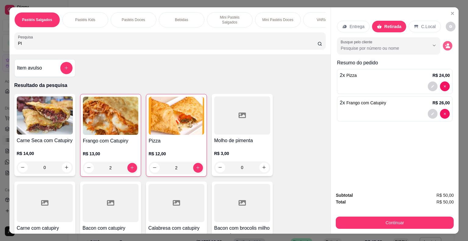
click at [446, 46] on icon "decrease-product-quantity" at bounding box center [448, 47] width 4 height 2
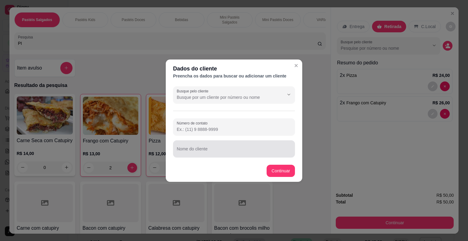
click at [197, 152] on input "Nome do cliente" at bounding box center [234, 151] width 115 height 6
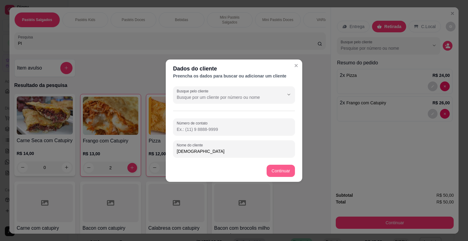
type input "[DEMOGRAPHIC_DATA]"
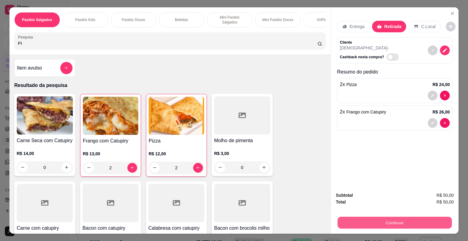
click at [349, 223] on button "Continuar" at bounding box center [394, 223] width 114 height 12
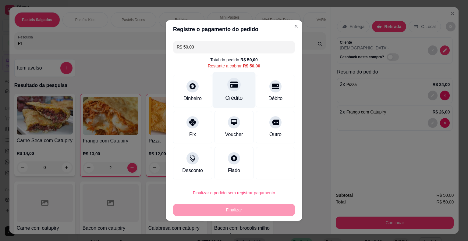
click at [233, 93] on div "Crédito" at bounding box center [234, 90] width 43 height 36
type input "R$ 0,00"
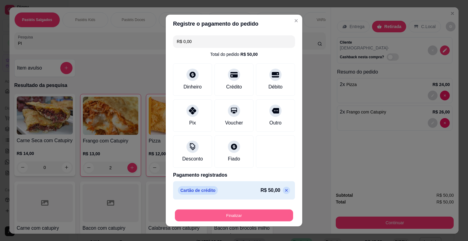
click at [230, 216] on button "Finalizar" at bounding box center [234, 215] width 118 height 12
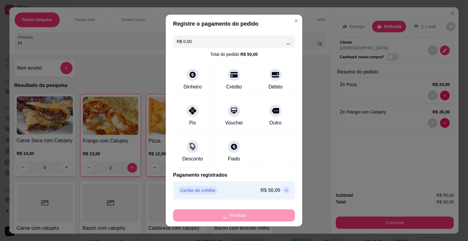
type input "0"
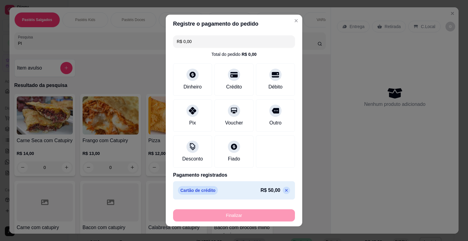
type input "-R$ 50,00"
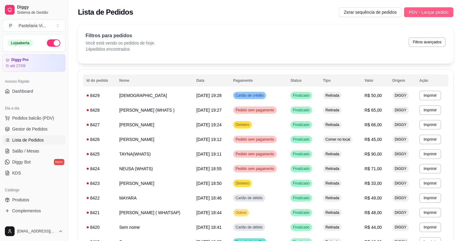
click at [430, 10] on span "PDV - Lançar pedido" at bounding box center [429, 12] width 40 height 7
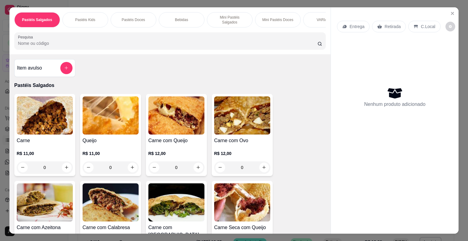
click at [211, 40] on input "Pesquisa" at bounding box center [167, 43] width 299 height 6
click at [157, 32] on div "Pesquisa" at bounding box center [170, 40] width 312 height 17
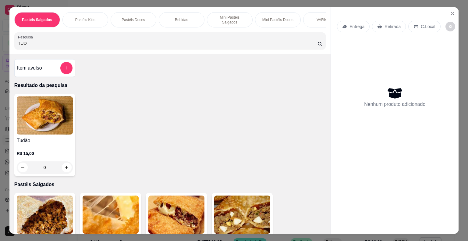
type input "TUD"
click at [51, 110] on img at bounding box center [45, 115] width 56 height 38
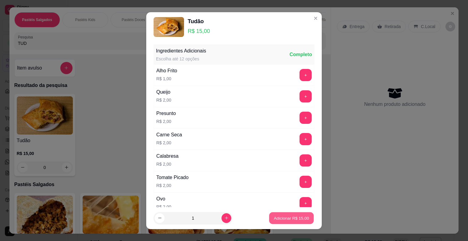
click at [278, 218] on p "Adicionar R$ 15,00" at bounding box center [291, 218] width 35 height 6
type input "1"
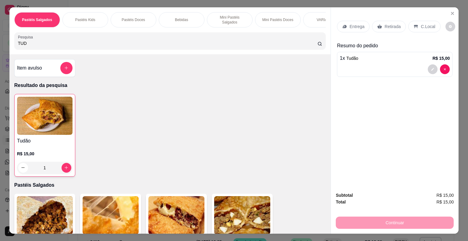
drag, startPoint x: 379, startPoint y: 22, endPoint x: 379, endPoint y: 31, distance: 9.4
click at [380, 22] on div "Retirada" at bounding box center [389, 27] width 34 height 12
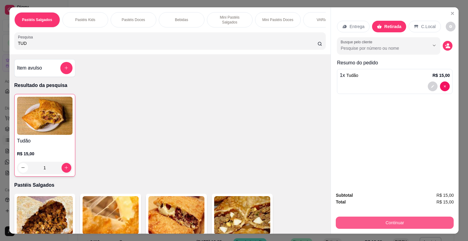
click at [359, 219] on button "Continuar" at bounding box center [395, 222] width 118 height 12
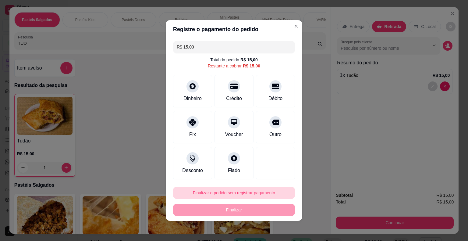
click at [265, 188] on button "Finalizar o pedido sem registrar pagamento" at bounding box center [234, 192] width 122 height 12
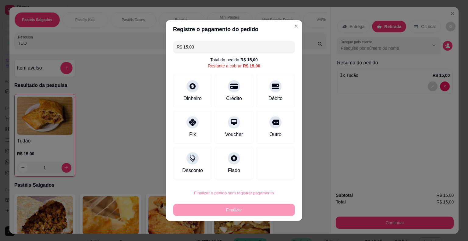
click at [273, 174] on button "Confirmar" at bounding box center [271, 175] width 23 height 9
type input "0"
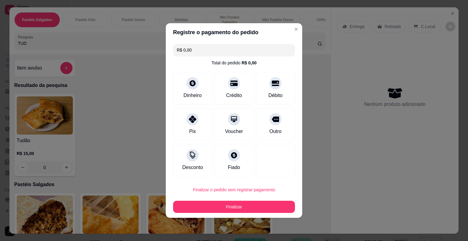
type input "R$ 0,00"
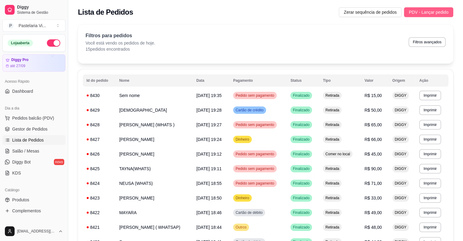
click at [421, 12] on span "PDV - Lançar pedido" at bounding box center [429, 12] width 40 height 7
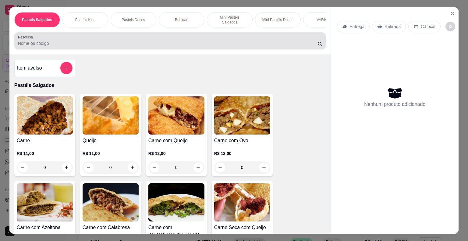
click at [60, 40] on input "Pesquisa" at bounding box center [167, 43] width 299 height 6
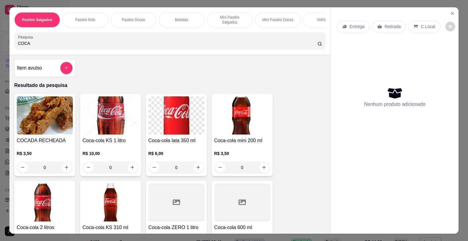
type input "COCA"
click at [47, 202] on img at bounding box center [45, 202] width 56 height 38
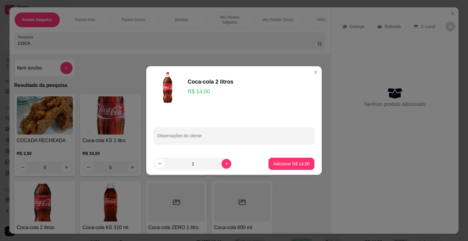
click at [296, 155] on footer "1 Adicionar R$ 14,00" at bounding box center [233, 164] width 175 height 22
click at [291, 164] on p "Adicionar R$ 14,00" at bounding box center [291, 164] width 36 height 6
type input "1"
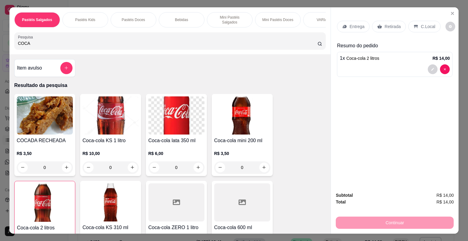
click at [388, 24] on p "Retirada" at bounding box center [392, 26] width 16 height 6
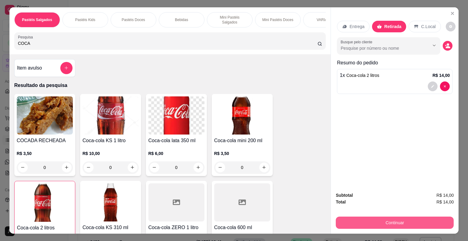
click at [344, 219] on button "Continuar" at bounding box center [395, 222] width 118 height 12
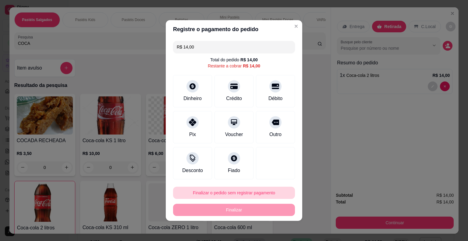
click at [259, 193] on button "Finalizar o pedido sem registrar pagamento" at bounding box center [234, 192] width 122 height 12
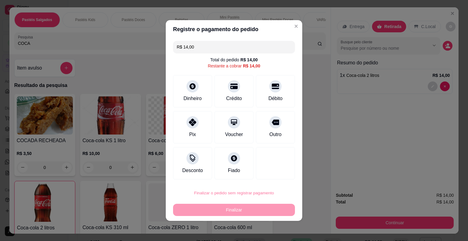
click at [274, 174] on button "Confirmar" at bounding box center [271, 175] width 22 height 9
type input "0"
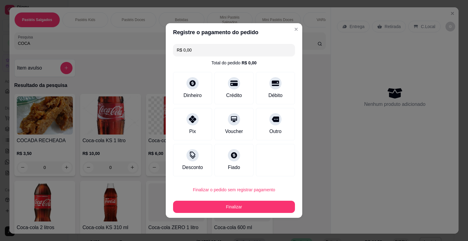
type input "R$ 0,00"
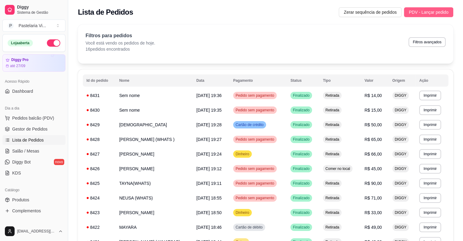
click at [430, 13] on span "PDV - Lançar pedido" at bounding box center [429, 12] width 40 height 7
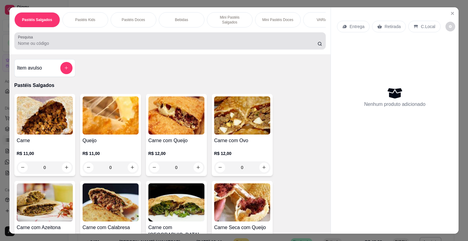
click at [89, 40] on input "Pesquisa" at bounding box center [167, 43] width 299 height 6
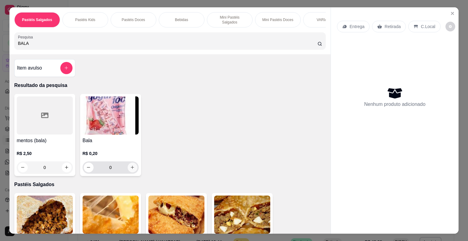
type input "BALA"
click at [131, 162] on button "increase-product-quantity" at bounding box center [133, 167] width 10 height 10
type input "2"
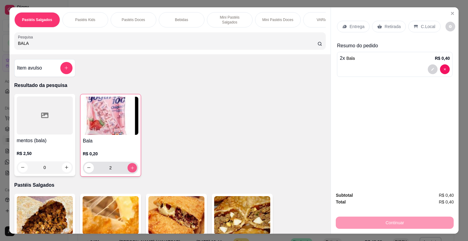
click at [131, 163] on button "increase-product-quantity" at bounding box center [131, 167] width 9 height 9
type input "3"
click at [131, 163] on button "increase-product-quantity" at bounding box center [131, 167] width 9 height 9
type input "4"
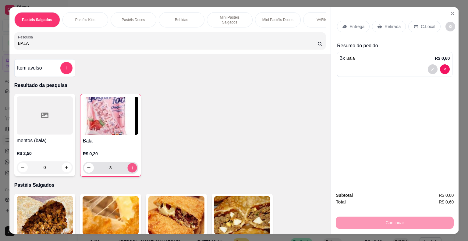
type input "4"
click at [131, 163] on button "increase-product-quantity" at bounding box center [132, 168] width 10 height 10
type input "5"
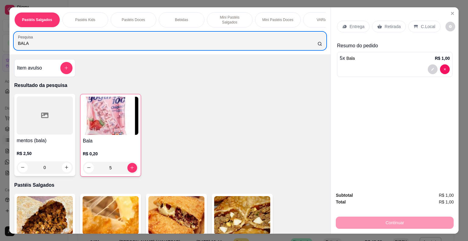
drag, startPoint x: 30, startPoint y: 37, endPoint x: 0, endPoint y: 41, distance: 30.4
click at [0, 41] on div "Pastéis Salgados Pastéis Kids Pastéis Doces Bebidas Mini Pastéis Salgados Mini …" at bounding box center [234, 120] width 468 height 241
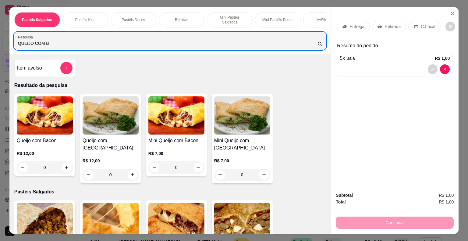
type input "QUEIJO COM B"
click at [21, 125] on img at bounding box center [45, 115] width 56 height 38
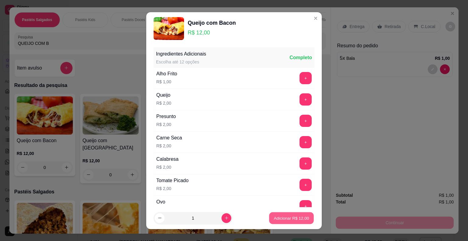
click at [274, 215] on p "Adicionar R$ 12,00" at bounding box center [291, 218] width 35 height 6
type input "1"
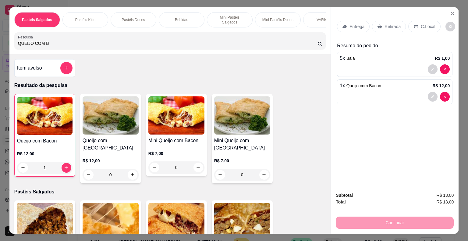
click at [0, 47] on div "Pastéis Salgados Pastéis Kids Pastéis Doces Bebidas Mini Pastéis Salgados Mini …" at bounding box center [234, 120] width 468 height 241
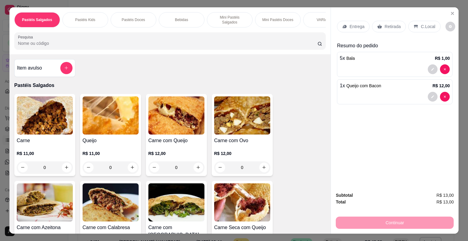
click at [161, 113] on img at bounding box center [176, 115] width 56 height 38
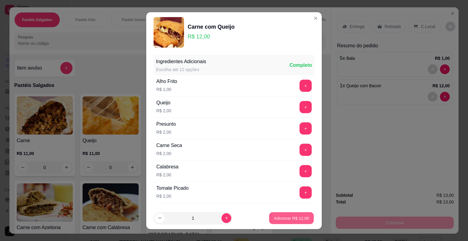
click at [269, 218] on button "Adicionar R$ 12,00" at bounding box center [291, 218] width 45 height 12
type input "1"
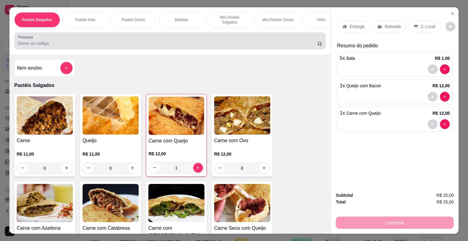
click at [91, 42] on input "Pesquisa" at bounding box center [167, 43] width 299 height 6
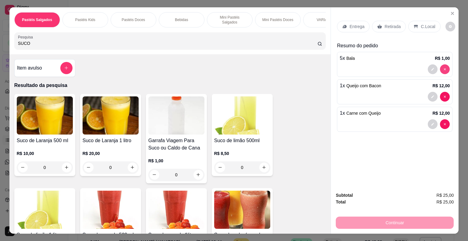
type input "SUCO"
type input "0"
click at [54, 133] on div "Suco de Laranja 500 ml R$ 10,00 0" at bounding box center [44, 135] width 61 height 82
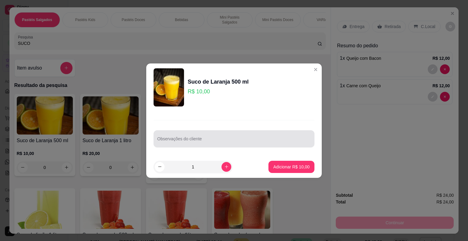
click at [174, 135] on div at bounding box center [234, 138] width 154 height 12
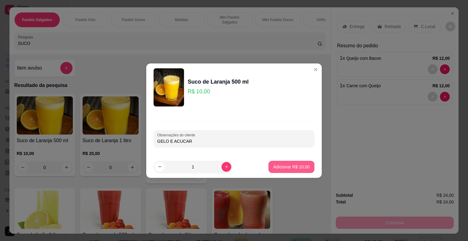
type input "GELO E ACUCAR"
click at [283, 166] on p "Adicionar R$ 10,00" at bounding box center [291, 167] width 36 height 6
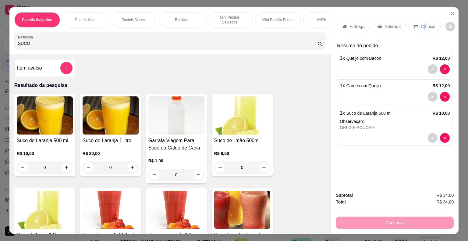
click at [421, 23] on p "C.Local" at bounding box center [428, 26] width 14 height 6
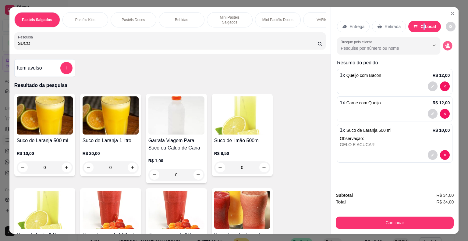
click at [446, 43] on icon "decrease-product-quantity" at bounding box center [447, 45] width 5 height 5
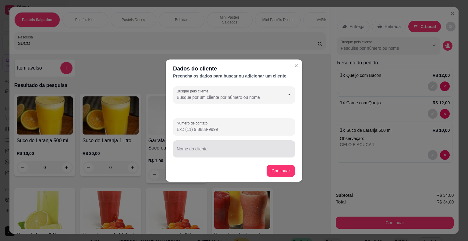
drag, startPoint x: 194, startPoint y: 148, endPoint x: 191, endPoint y: 148, distance: 3.4
click at [194, 148] on div "Nome do cliente" at bounding box center [234, 148] width 122 height 17
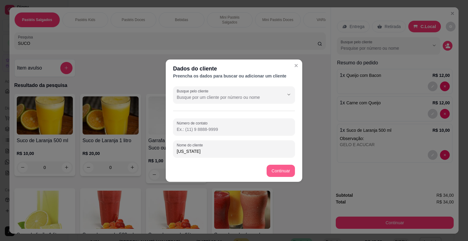
type input "[US_STATE]"
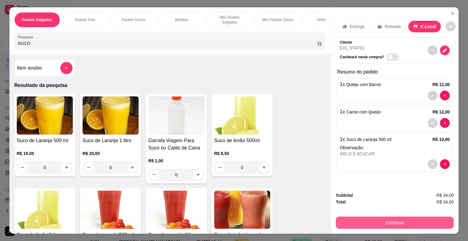
click at [361, 220] on button "Continuar" at bounding box center [395, 222] width 118 height 12
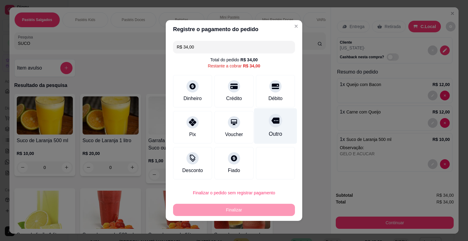
drag, startPoint x: 272, startPoint y: 92, endPoint x: 270, endPoint y: 101, distance: 8.9
click at [272, 92] on div "Débito" at bounding box center [275, 91] width 39 height 32
type input "R$ 0,00"
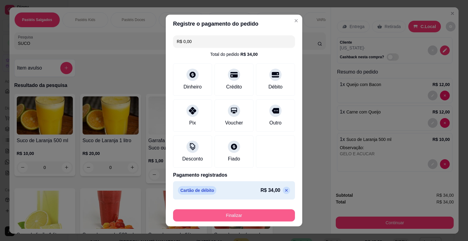
click at [245, 218] on button "Finalizar" at bounding box center [234, 215] width 122 height 12
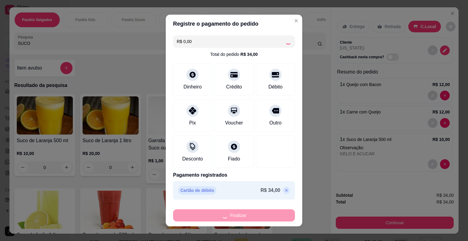
type input "0"
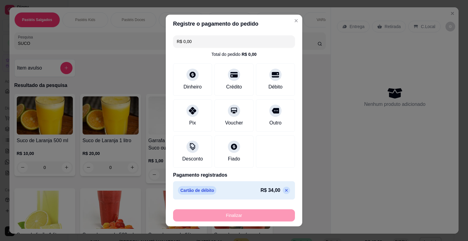
type input "-R$ 34,00"
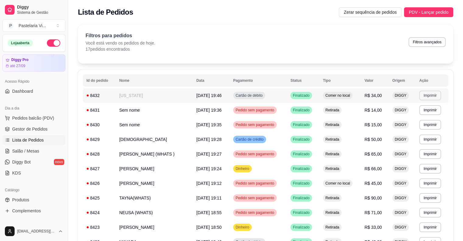
click at [425, 94] on button "Imprimir" at bounding box center [430, 95] width 22 height 10
click at [418, 117] on button "IMPRESSORA" at bounding box center [418, 116] width 43 height 9
click at [425, 95] on button "Imprimir" at bounding box center [430, 94] width 21 height 9
click at [413, 118] on button "IMPRESSORA" at bounding box center [418, 117] width 44 height 10
click at [422, 13] on span "PDV - Lançar pedido" at bounding box center [429, 12] width 40 height 7
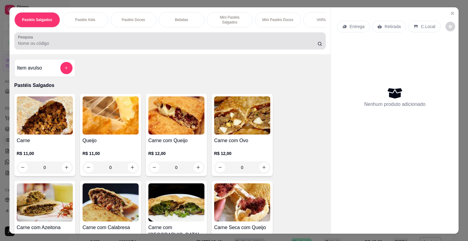
click at [76, 40] on input "Pesquisa" at bounding box center [167, 43] width 299 height 6
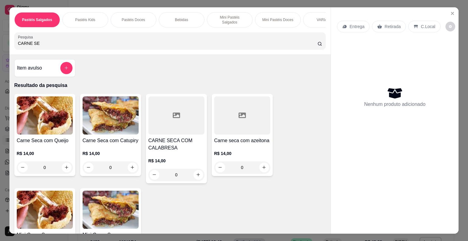
type input "CARNE SE"
click at [48, 144] on div "R$ 14,00 0" at bounding box center [45, 158] width 56 height 29
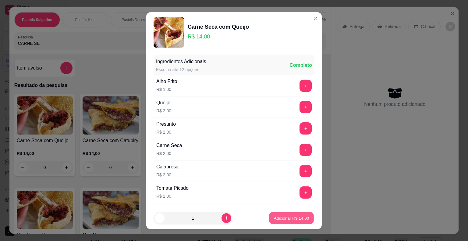
click at [275, 216] on p "Adicionar R$ 14,00" at bounding box center [291, 218] width 35 height 6
type input "1"
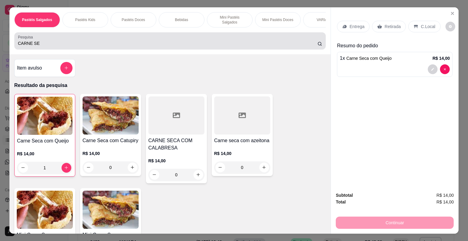
click at [0, 52] on div "Pastéis Salgados Pastéis Kids Pastéis Doces Bebidas Mini Pastéis Salgados Mini …" at bounding box center [234, 120] width 468 height 241
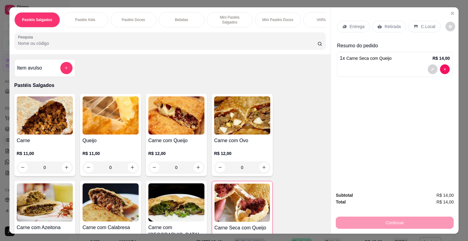
click at [43, 200] on img at bounding box center [45, 202] width 56 height 38
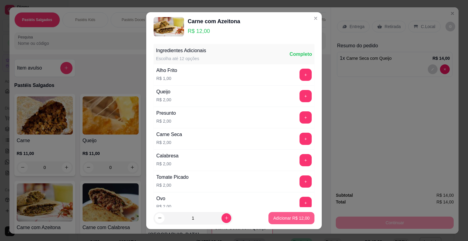
click at [280, 216] on p "Adicionar R$ 12,00" at bounding box center [291, 218] width 36 height 6
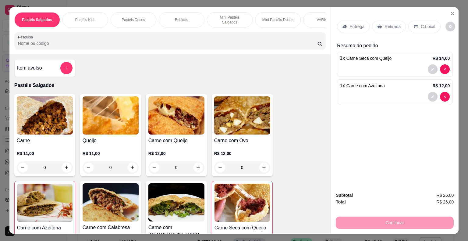
type input "1"
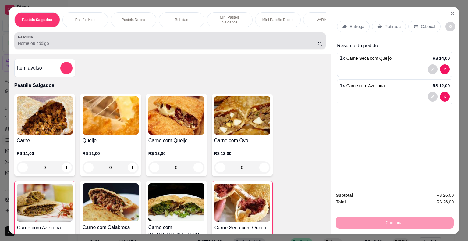
click at [48, 41] on input "Pesquisa" at bounding box center [167, 43] width 299 height 6
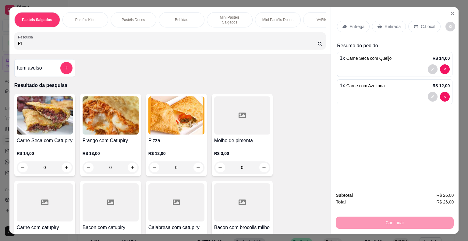
type input "PI"
click at [166, 130] on img at bounding box center [176, 115] width 56 height 38
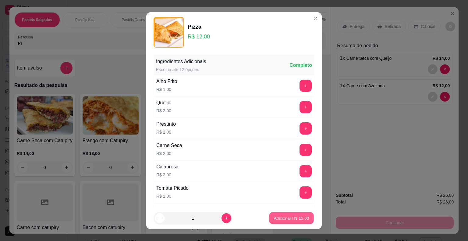
click at [274, 219] on p "Adicionar R$ 12,00" at bounding box center [291, 218] width 35 height 6
type input "1"
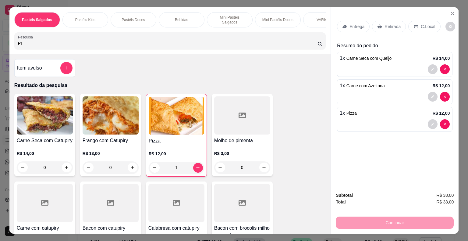
click at [390, 27] on div "Retirada" at bounding box center [389, 27] width 34 height 12
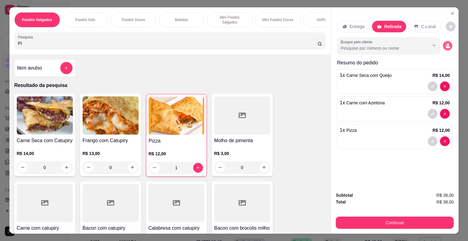
click at [445, 44] on icon "decrease-product-quantity" at bounding box center [447, 45] width 5 height 5
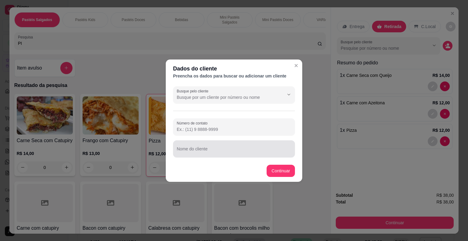
click at [223, 149] on input "Nome do cliente" at bounding box center [234, 151] width 115 height 6
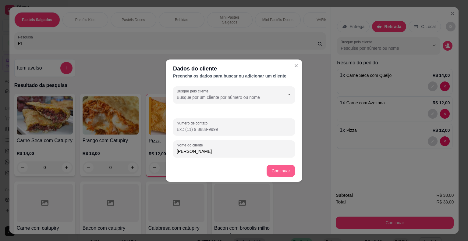
type input "[PERSON_NAME]"
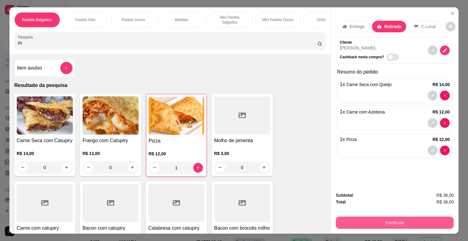
click at [343, 219] on button "Continuar" at bounding box center [395, 222] width 118 height 12
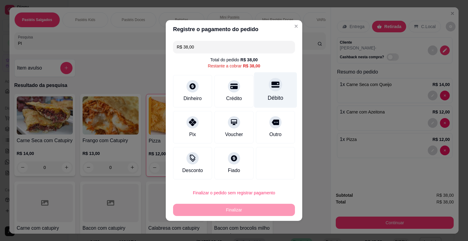
click at [269, 93] on div "Débito" at bounding box center [275, 90] width 43 height 36
type input "R$ 0,00"
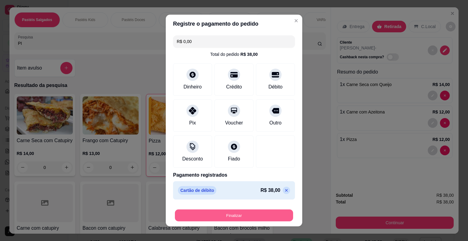
click at [222, 212] on button "Finalizar" at bounding box center [234, 215] width 118 height 12
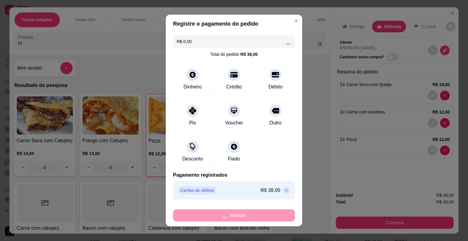
type input "0"
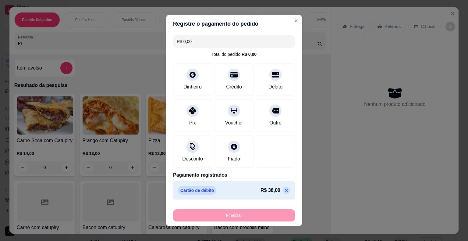
type input "-R$ 38,00"
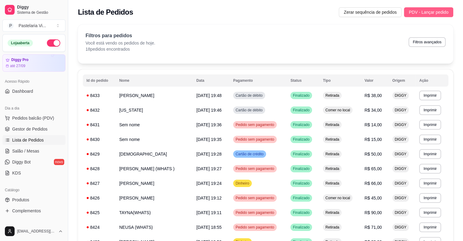
click at [416, 13] on span "PDV - Lançar pedido" at bounding box center [429, 12] width 40 height 7
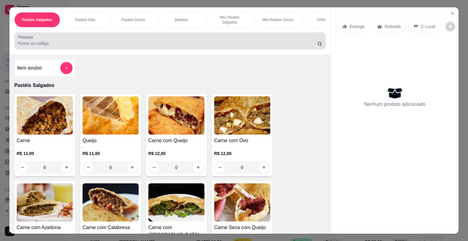
click at [98, 40] on input "Pesquisa" at bounding box center [167, 43] width 299 height 6
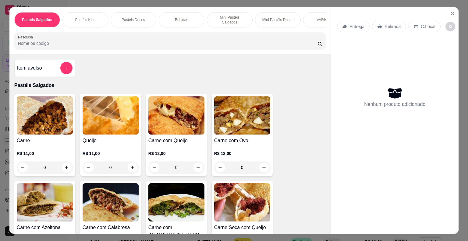
click at [96, 42] on input "Pesquisa" at bounding box center [167, 43] width 299 height 6
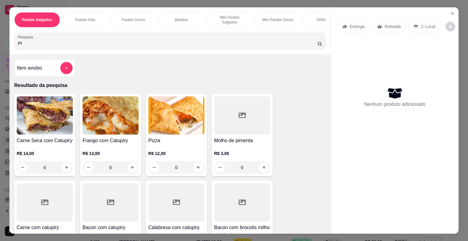
click at [55, 41] on input "PI" at bounding box center [167, 43] width 299 height 6
type input "PI"
click at [178, 127] on img at bounding box center [176, 115] width 56 height 38
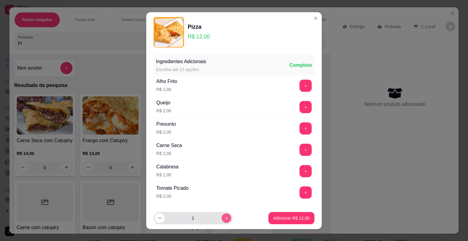
click at [224, 217] on icon "increase-product-quantity" at bounding box center [226, 217] width 5 height 5
type input "2"
click at [273, 217] on p "Adicionar R$ 24,00" at bounding box center [291, 218] width 36 height 6
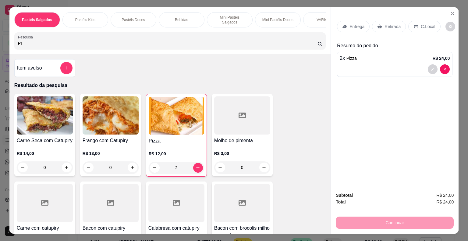
type input "2"
drag, startPoint x: 21, startPoint y: 43, endPoint x: 4, endPoint y: 41, distance: 17.5
click at [9, 46] on div "Pastéis Salgados Pastéis Kids Pastéis Doces Bebidas Mini Pastéis Salgados Mini …" at bounding box center [169, 30] width 321 height 47
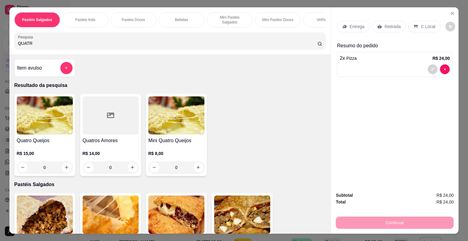
type input "QUATR"
click at [67, 116] on img at bounding box center [45, 115] width 56 height 38
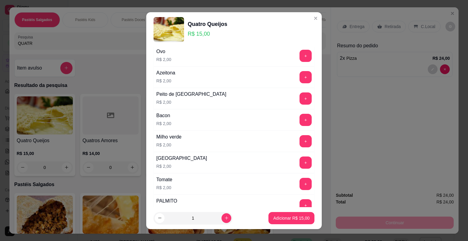
scroll to position [290, 0]
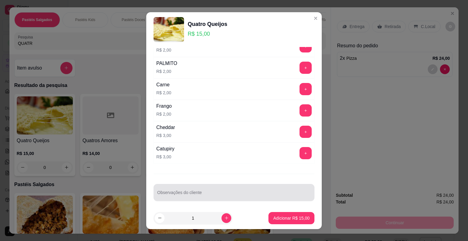
click at [179, 189] on div "Observações do cliente" at bounding box center [234, 192] width 161 height 17
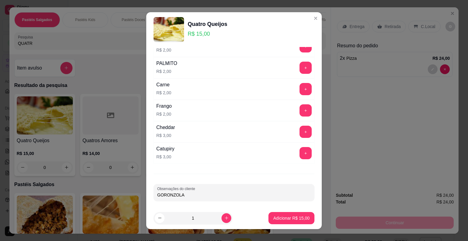
click at [164, 193] on input "GORONZOLA" at bounding box center [234, 195] width 154 height 6
type input "GORGONZOLA"
click at [273, 215] on p "Adicionar R$ 15,00" at bounding box center [291, 218] width 36 height 6
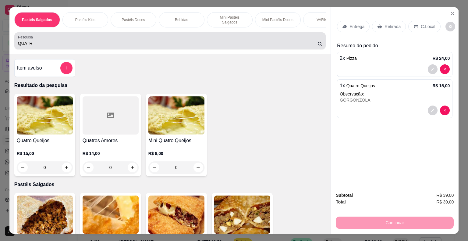
click at [0, 54] on div "Pastéis Salgados Pastéis Kids Pastéis Doces Bebidas Mini Pastéis Salgados Mini …" at bounding box center [234, 120] width 468 height 241
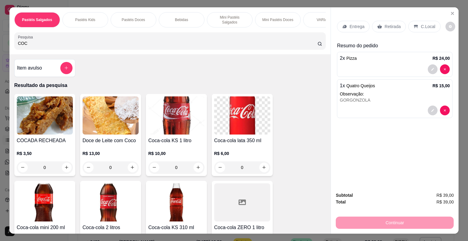
type input "COC"
click at [111, 208] on img at bounding box center [111, 202] width 56 height 38
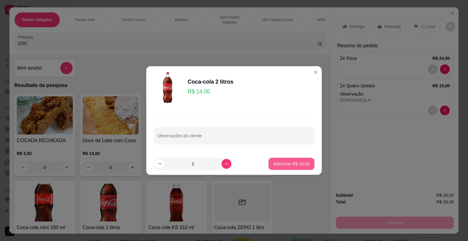
click at [281, 164] on p "Adicionar R$ 14,00" at bounding box center [291, 164] width 36 height 6
type input "1"
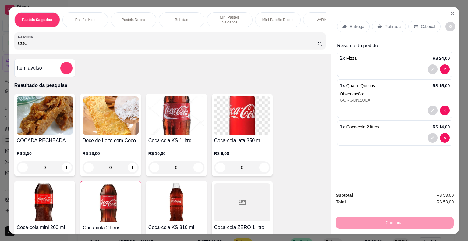
click at [1, 47] on div "Pastéis Salgados Pastéis Kids Pastéis Doces Bebidas Mini Pastéis Salgados Mini …" at bounding box center [234, 120] width 468 height 241
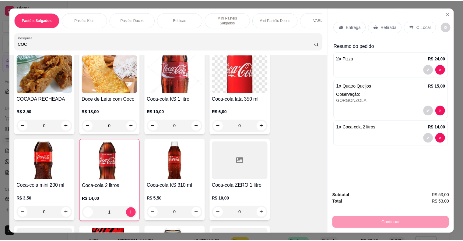
scroll to position [61, 0]
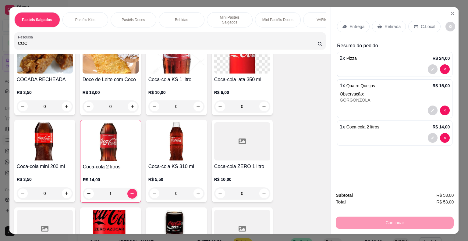
drag, startPoint x: 31, startPoint y: 39, endPoint x: 0, endPoint y: 43, distance: 31.1
click at [0, 43] on div "Pastéis Salgados Pastéis Kids Pastéis Doces Bebidas Mini Pastéis Salgados Mini …" at bounding box center [234, 120] width 468 height 241
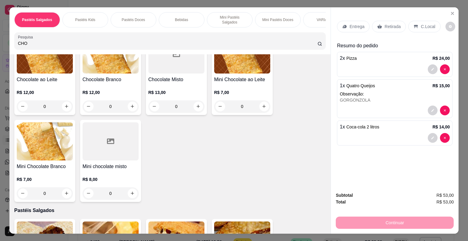
type input "CHO"
click at [39, 83] on div "R$ 12,00 0" at bounding box center [45, 97] width 56 height 29
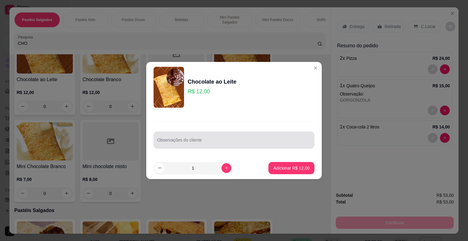
click at [175, 135] on div at bounding box center [234, 140] width 154 height 12
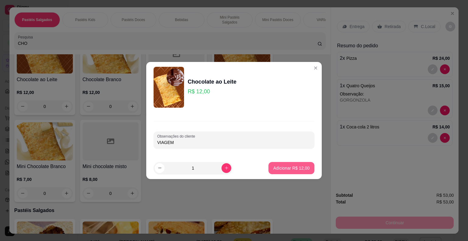
type input "VIAGEM"
click at [281, 170] on p "Adicionar R$ 12,00" at bounding box center [291, 168] width 36 height 6
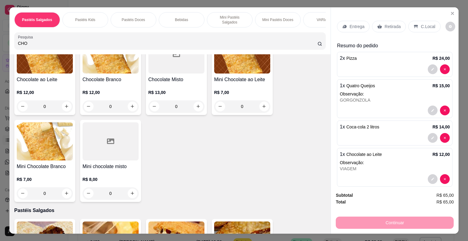
click at [421, 23] on p "C.Local" at bounding box center [428, 26] width 14 height 6
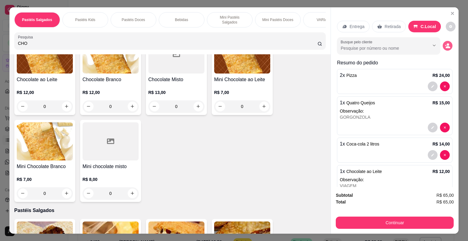
click at [445, 43] on icon "decrease-product-quantity" at bounding box center [447, 45] width 5 height 5
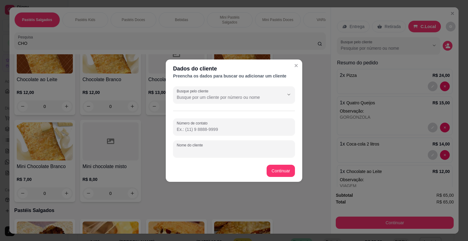
click at [200, 149] on input "Nome do cliente" at bounding box center [234, 151] width 115 height 6
type input "LILIAN"
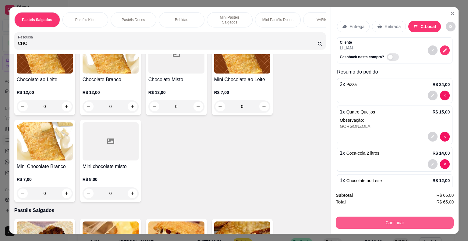
click at [347, 219] on button "Continuar" at bounding box center [395, 222] width 118 height 12
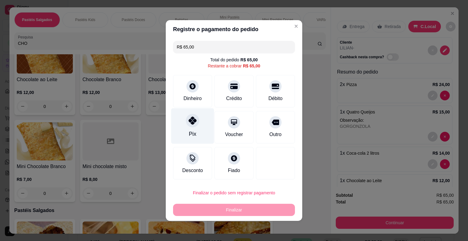
click at [193, 120] on icon at bounding box center [193, 120] width 8 height 8
type input "R$ 0,00"
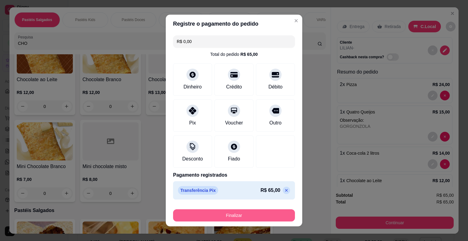
click at [224, 215] on button "Finalizar" at bounding box center [234, 215] width 122 height 12
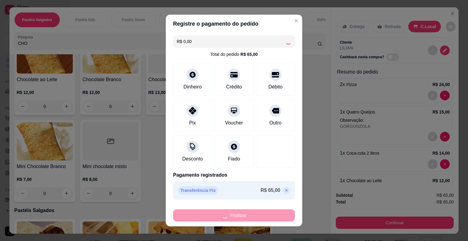
type input "0"
